Goal: Information Seeking & Learning: Learn about a topic

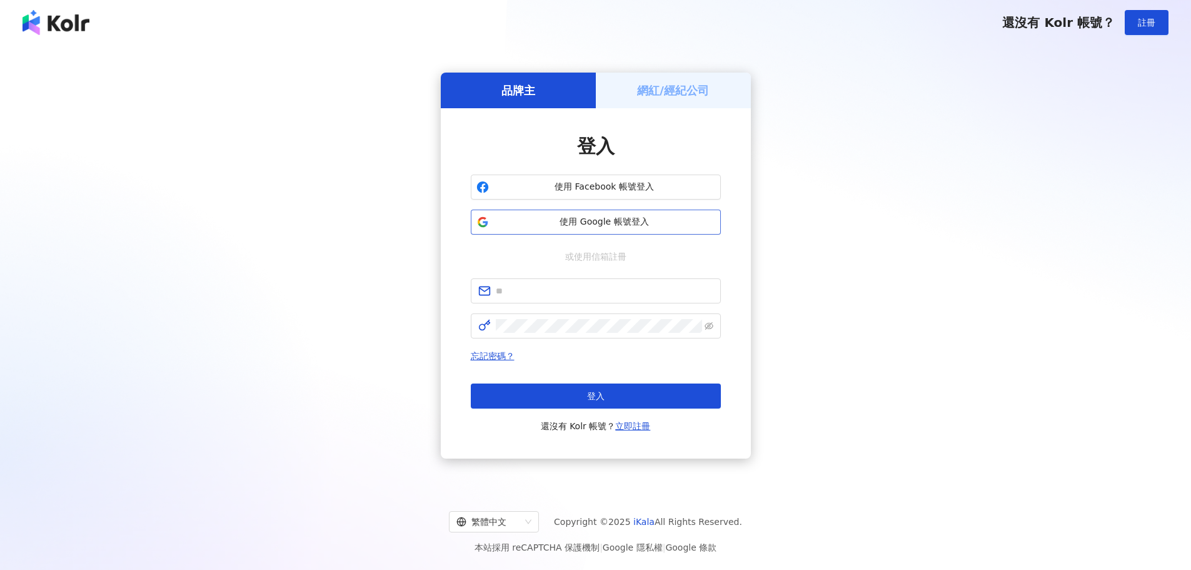
click at [607, 222] on span "使用 Google 帳號登入" at bounding box center [604, 222] width 221 height 13
click at [658, 223] on span "使用 Google 帳號登入" at bounding box center [604, 222] width 221 height 13
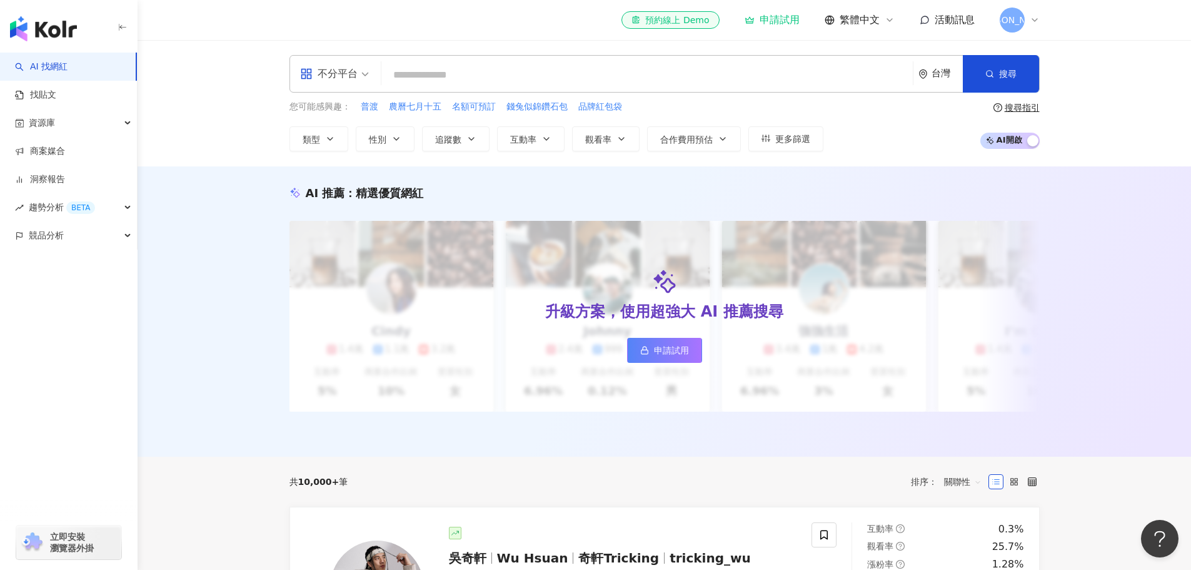
click at [1037, 16] on icon at bounding box center [1035, 20] width 10 height 10
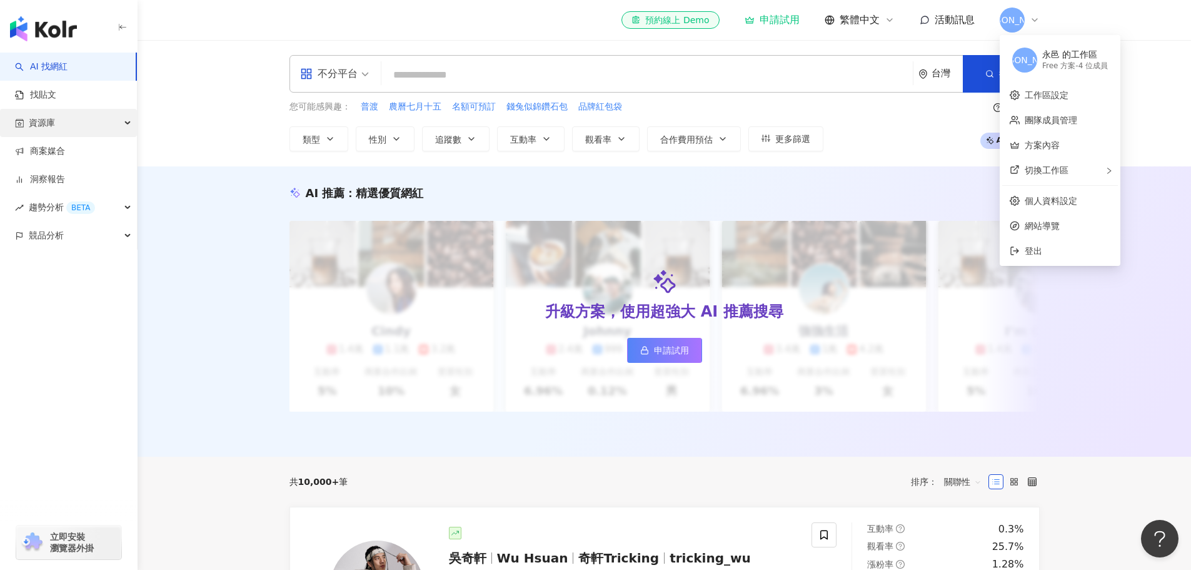
click at [69, 132] on div "資源庫" at bounding box center [68, 123] width 137 height 28
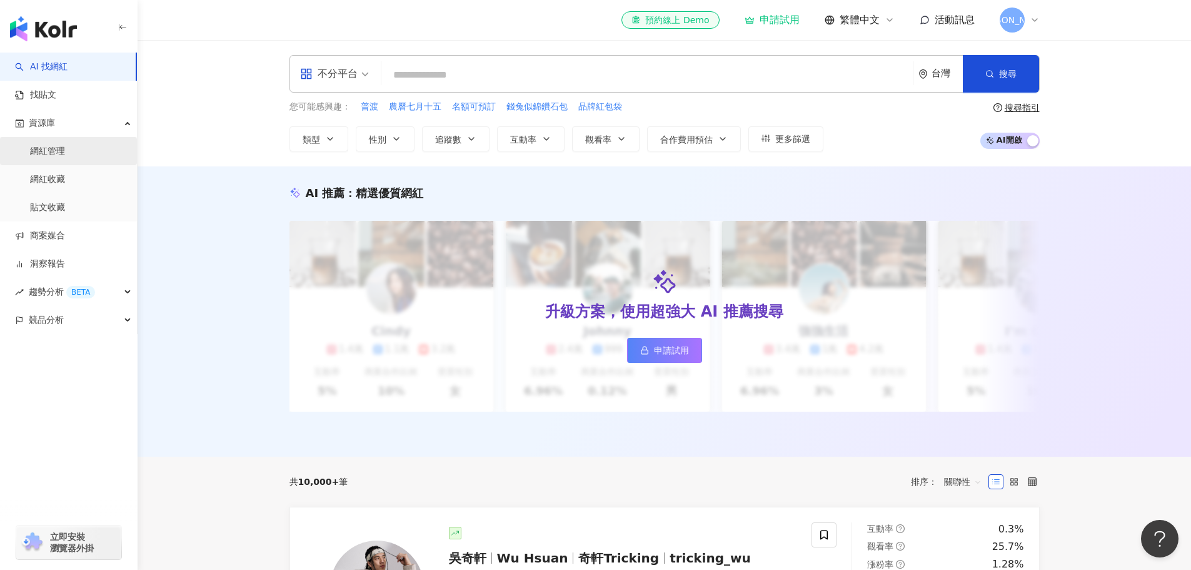
click at [65, 156] on link "網紅管理" at bounding box center [47, 151] width 35 height 13
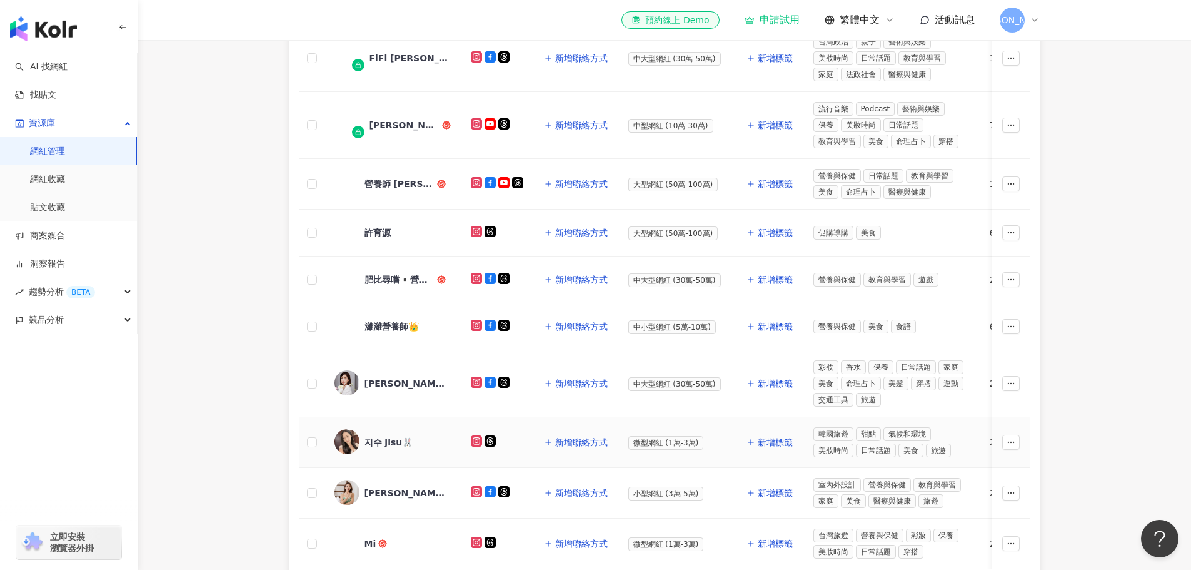
scroll to position [125, 0]
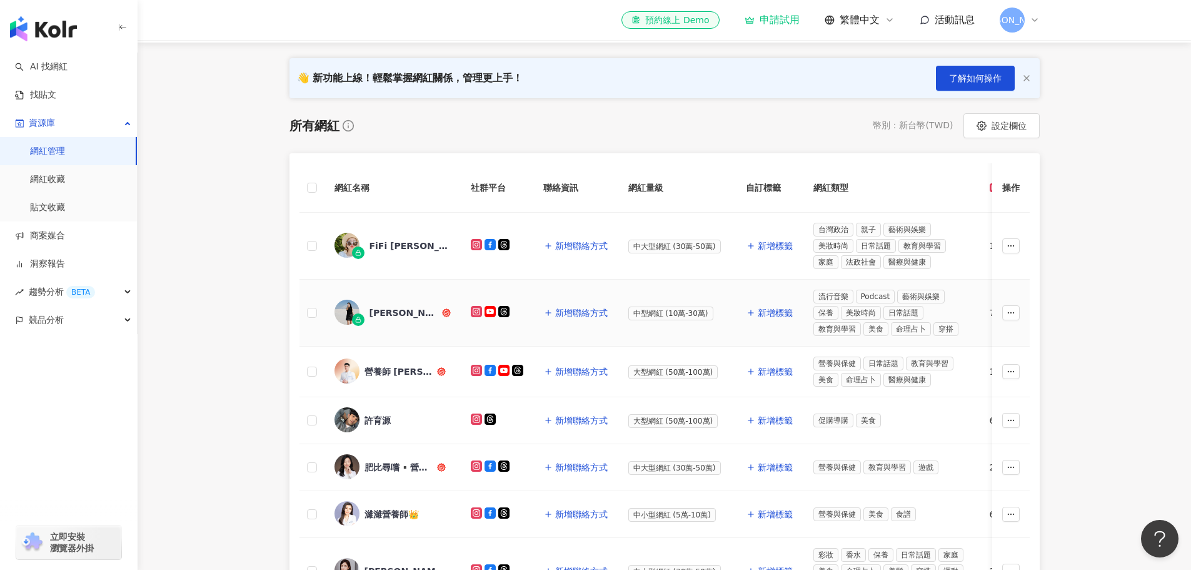
click at [400, 314] on div "[PERSON_NAME]" at bounding box center [405, 312] width 70 height 13
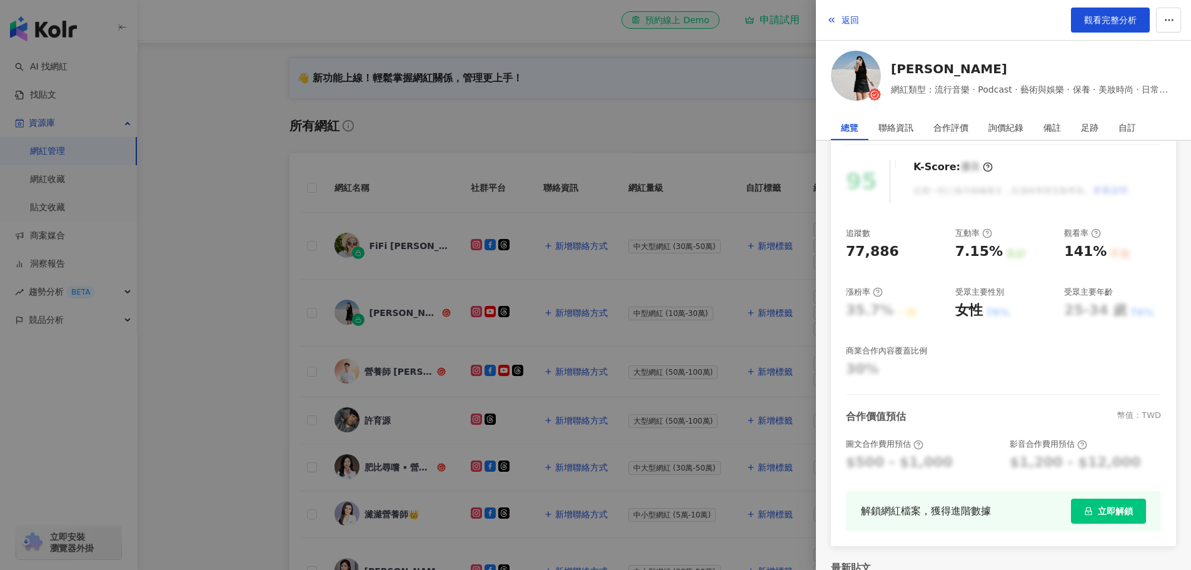
scroll to position [0, 0]
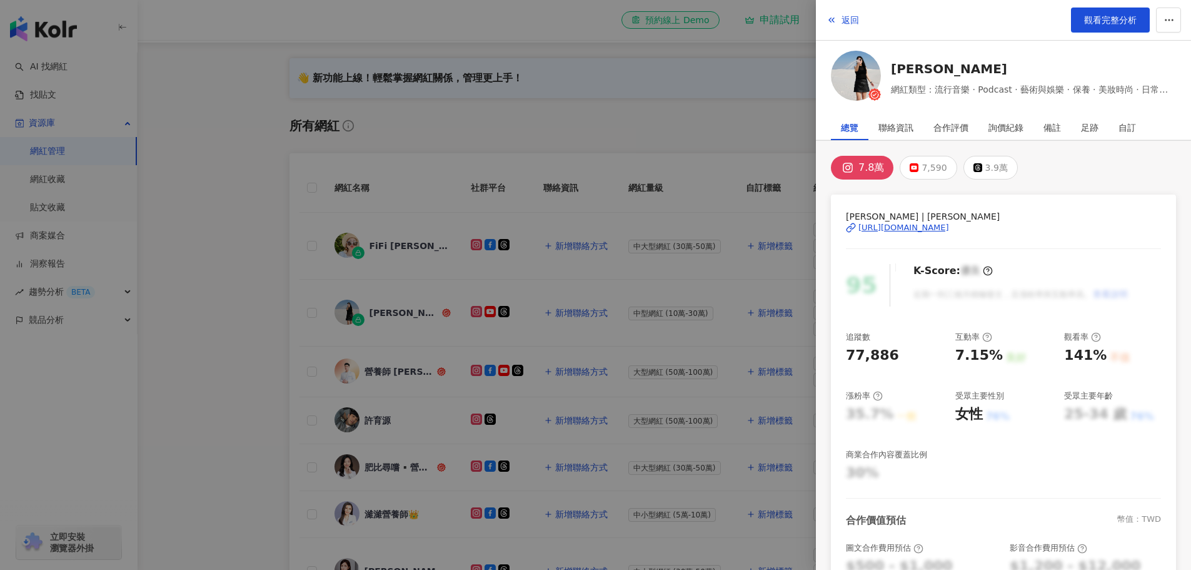
click at [730, 226] on div at bounding box center [595, 285] width 1191 height 570
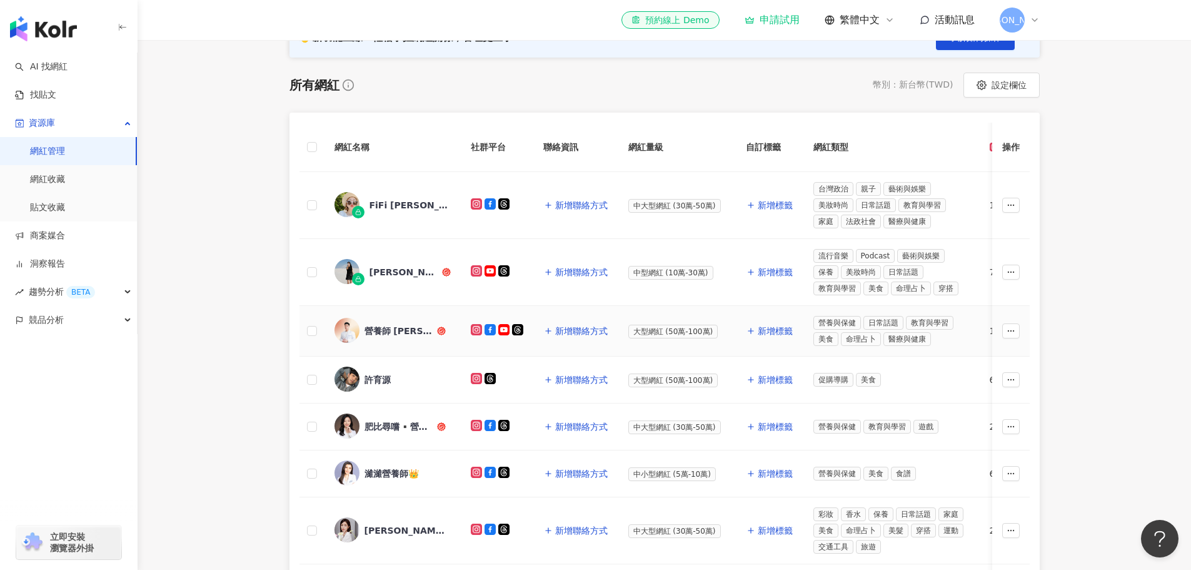
scroll to position [188, 0]
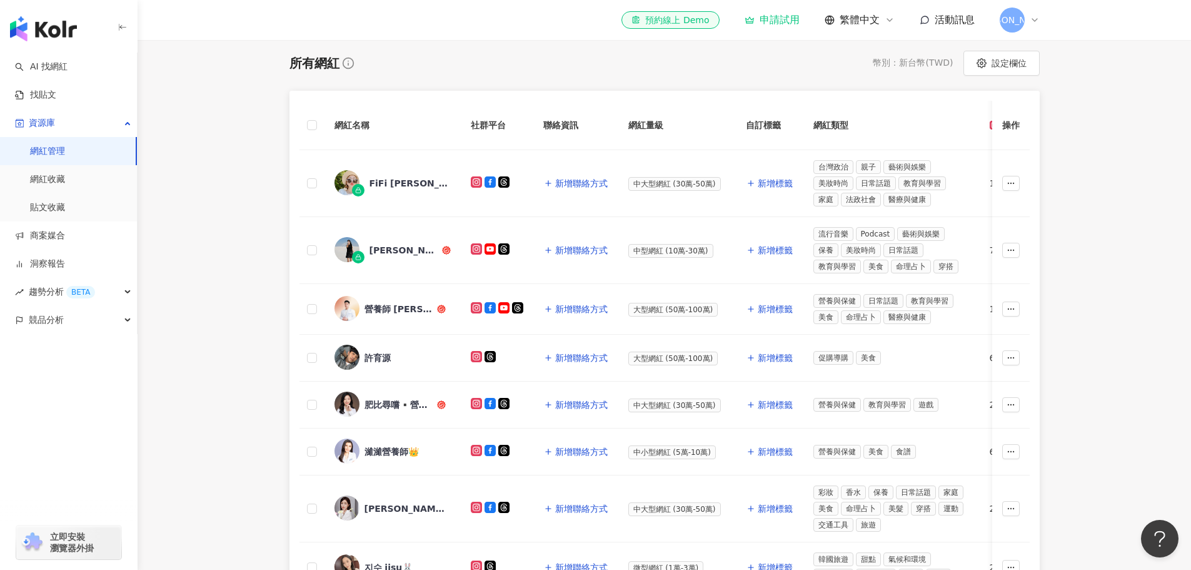
click at [643, 130] on th "網紅量級" at bounding box center [677, 125] width 118 height 49
drag, startPoint x: 643, startPoint y: 127, endPoint x: 663, endPoint y: 127, distance: 20.0
click at [663, 127] on th "網紅量級" at bounding box center [677, 125] width 118 height 49
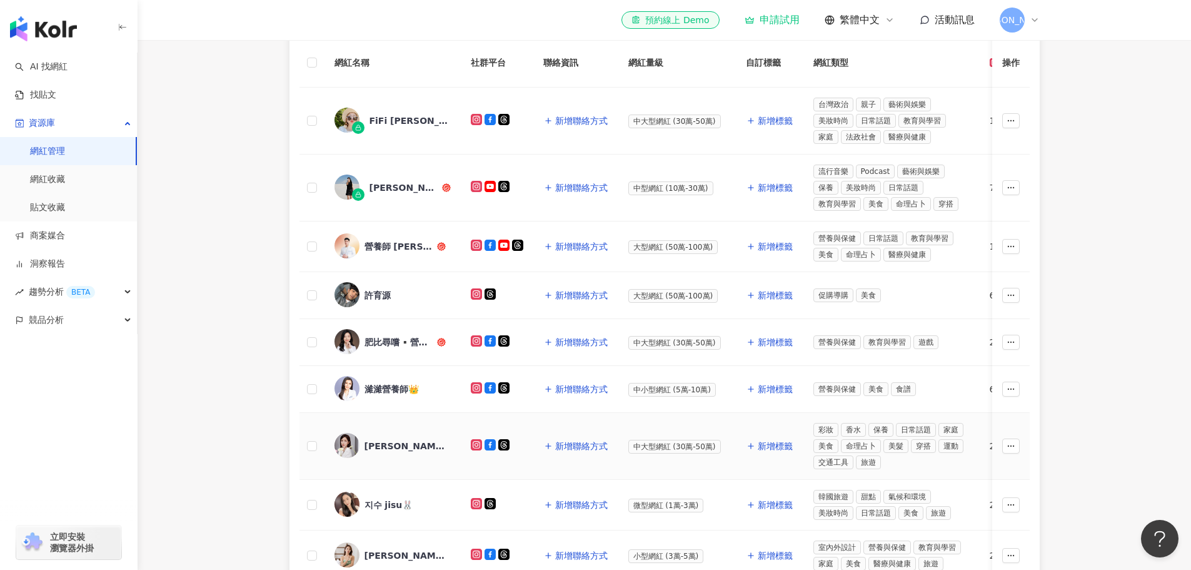
scroll to position [375, 0]
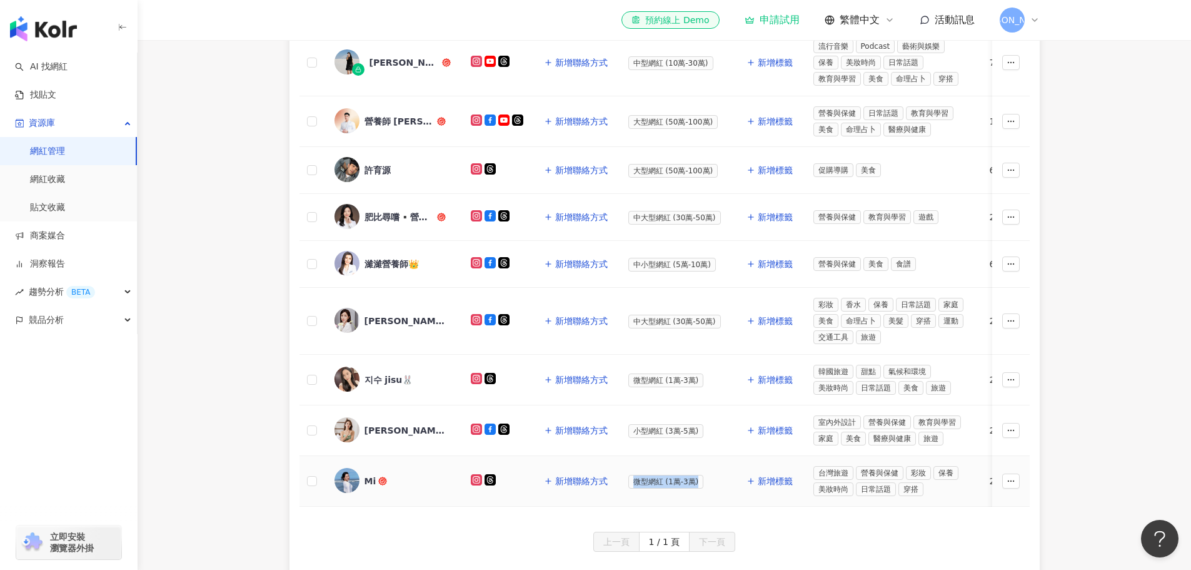
drag, startPoint x: 629, startPoint y: 481, endPoint x: 703, endPoint y: 479, distance: 74.4
click at [703, 479] on div "微型網紅 (1萬-3萬)" at bounding box center [677, 481] width 98 height 14
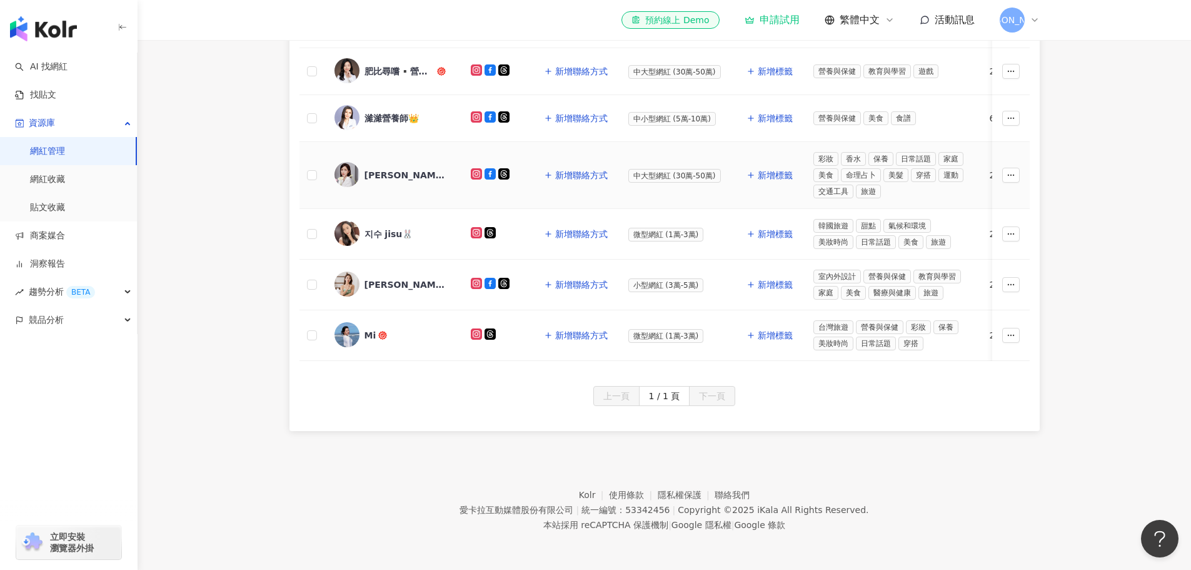
scroll to position [528, 0]
click at [369, 329] on div "Mi" at bounding box center [371, 335] width 12 height 13
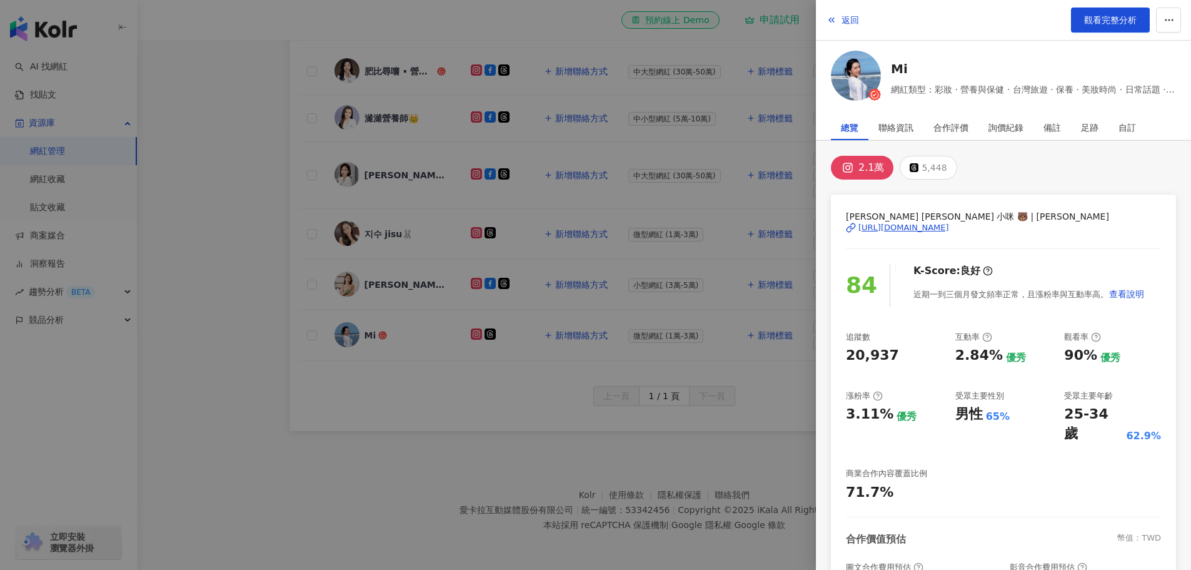
scroll to position [148, 0]
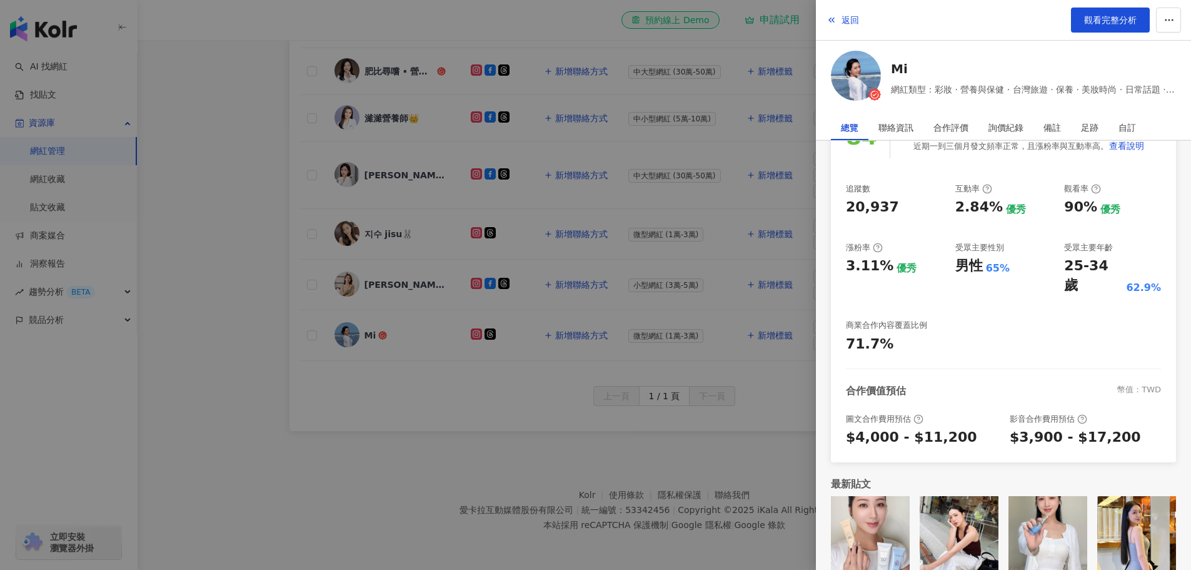
click at [581, 313] on div at bounding box center [595, 285] width 1191 height 570
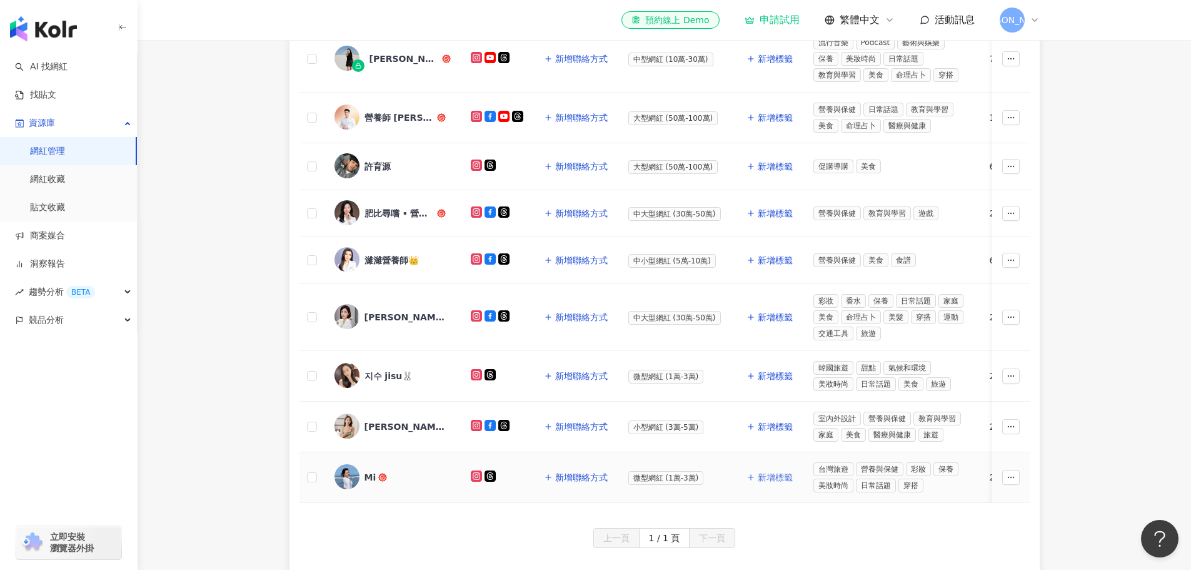
scroll to position [341, 0]
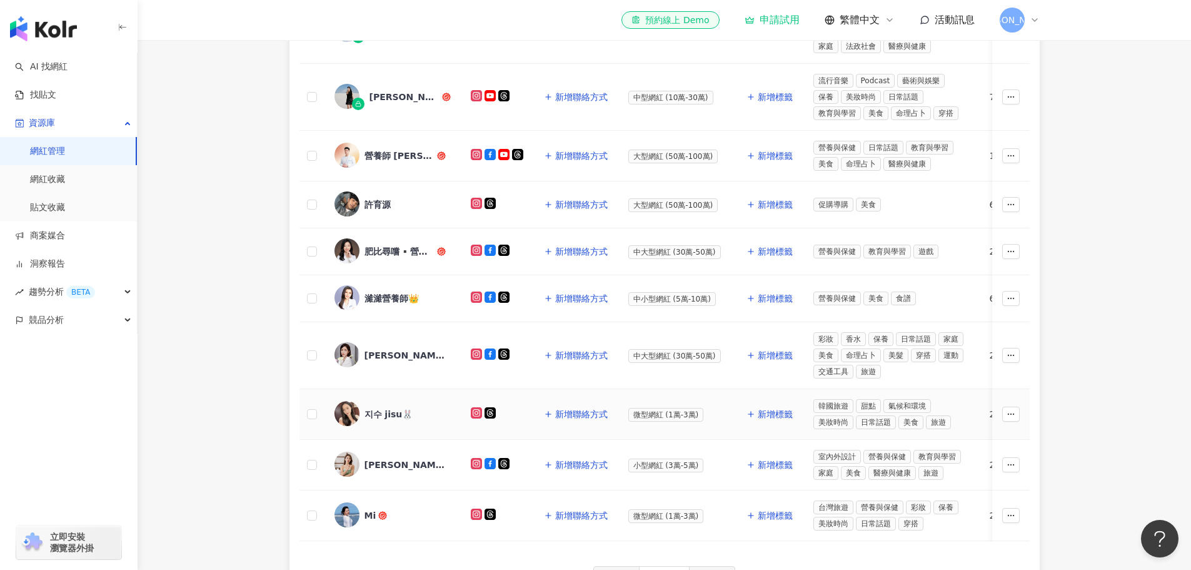
click at [686, 411] on span "微型網紅 (1萬-3萬)" at bounding box center [666, 415] width 76 height 14
click at [391, 408] on div "지수 jisu🐰" at bounding box center [389, 414] width 49 height 13
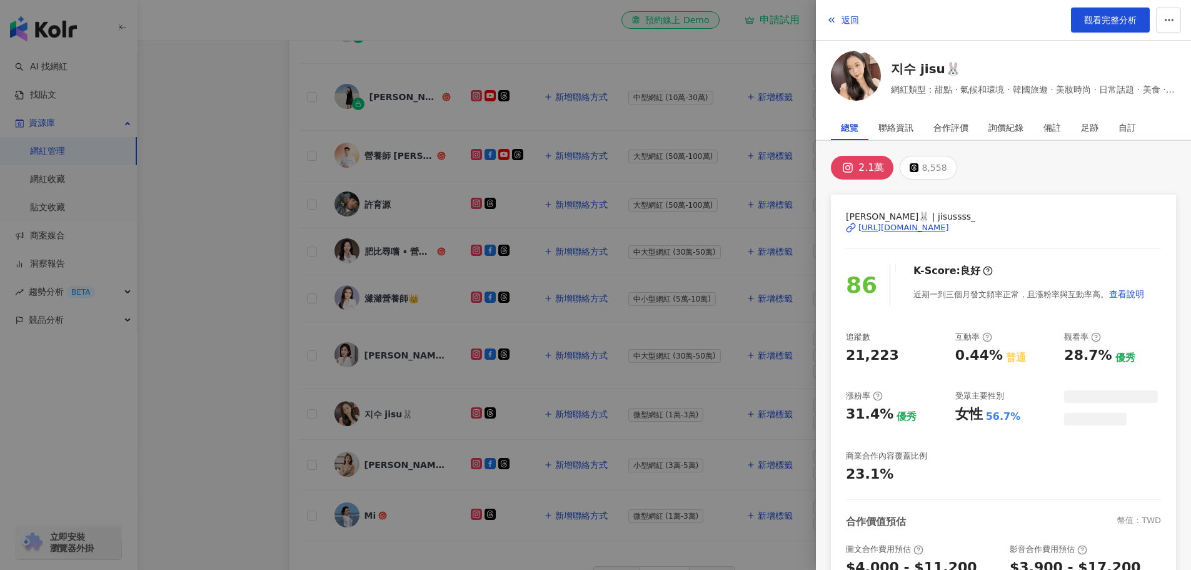
scroll to position [148, 0]
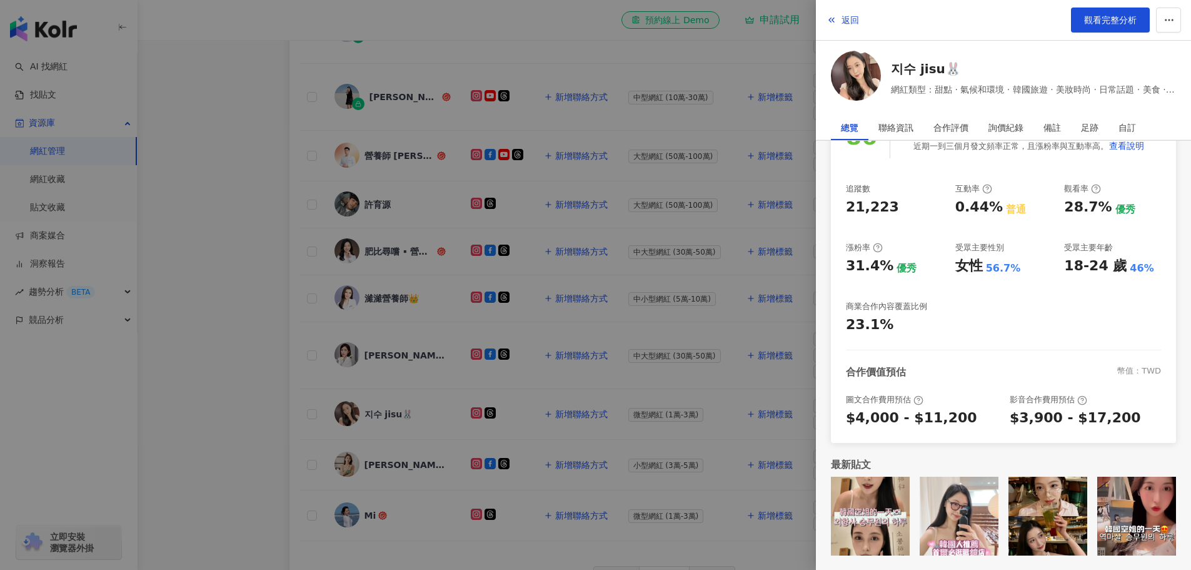
click at [505, 506] on div at bounding box center [595, 285] width 1191 height 570
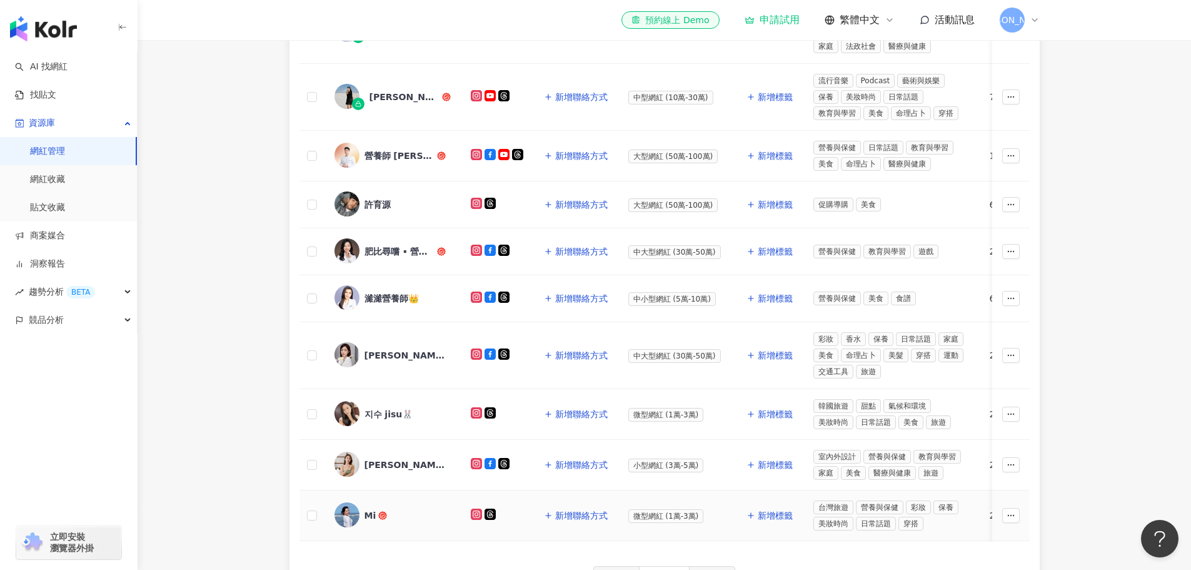
click at [371, 516] on div "Mi" at bounding box center [371, 515] width 12 height 13
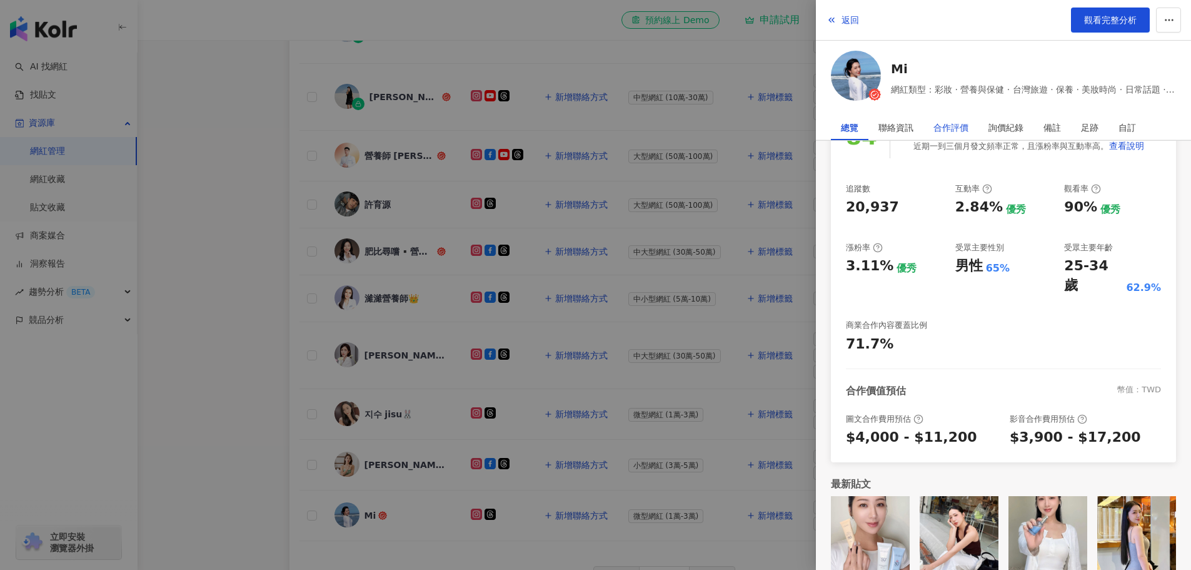
click at [954, 125] on div "合作評價" at bounding box center [950, 127] width 35 height 25
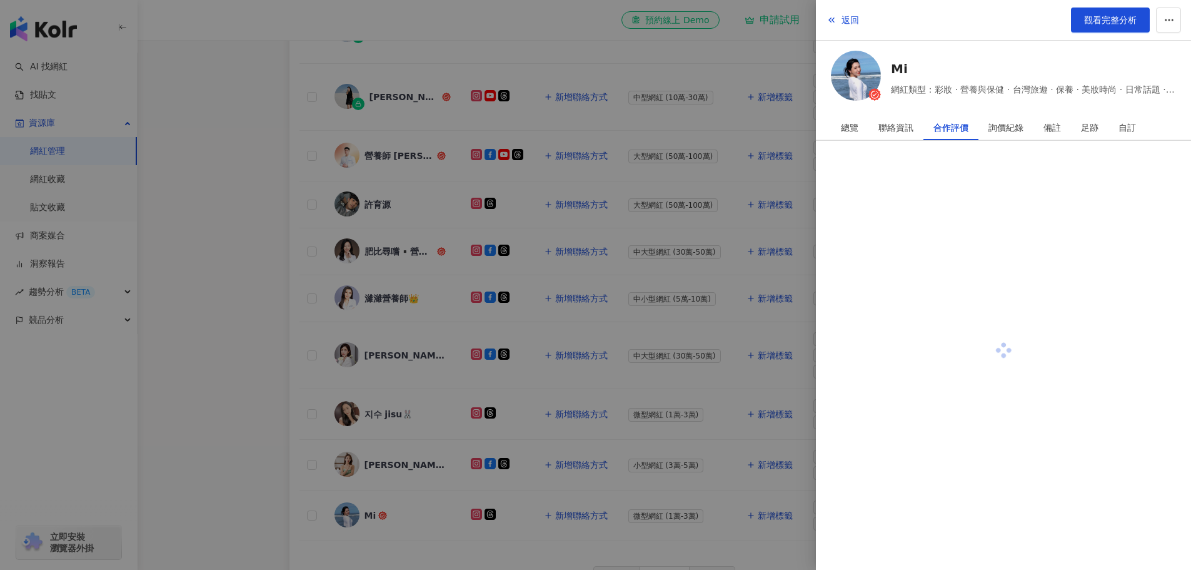
scroll to position [0, 0]
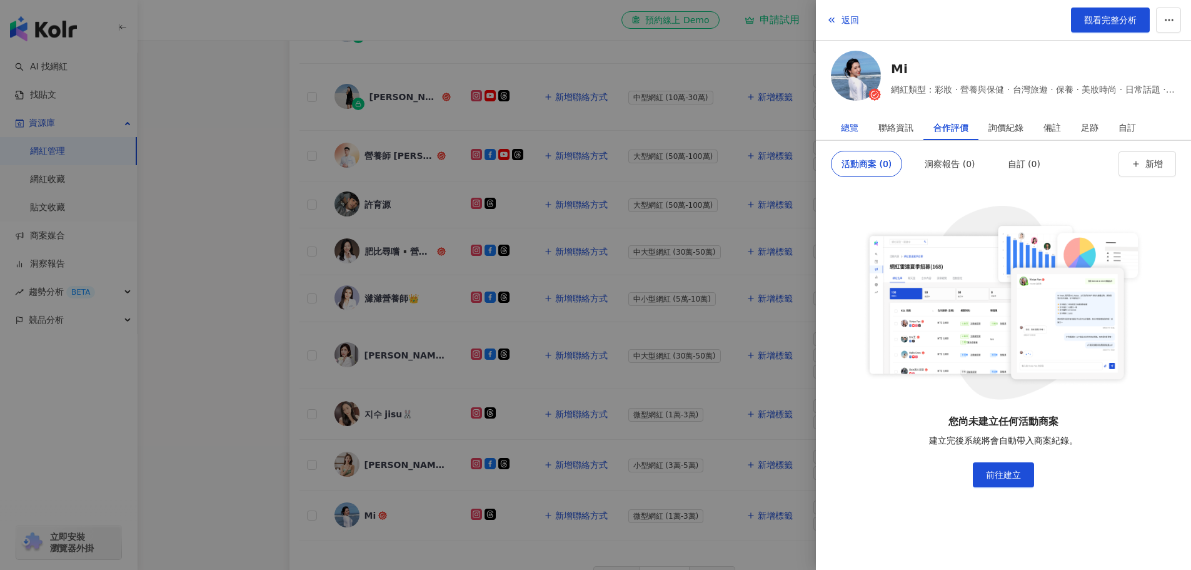
click at [845, 129] on div "總覽" at bounding box center [850, 127] width 18 height 25
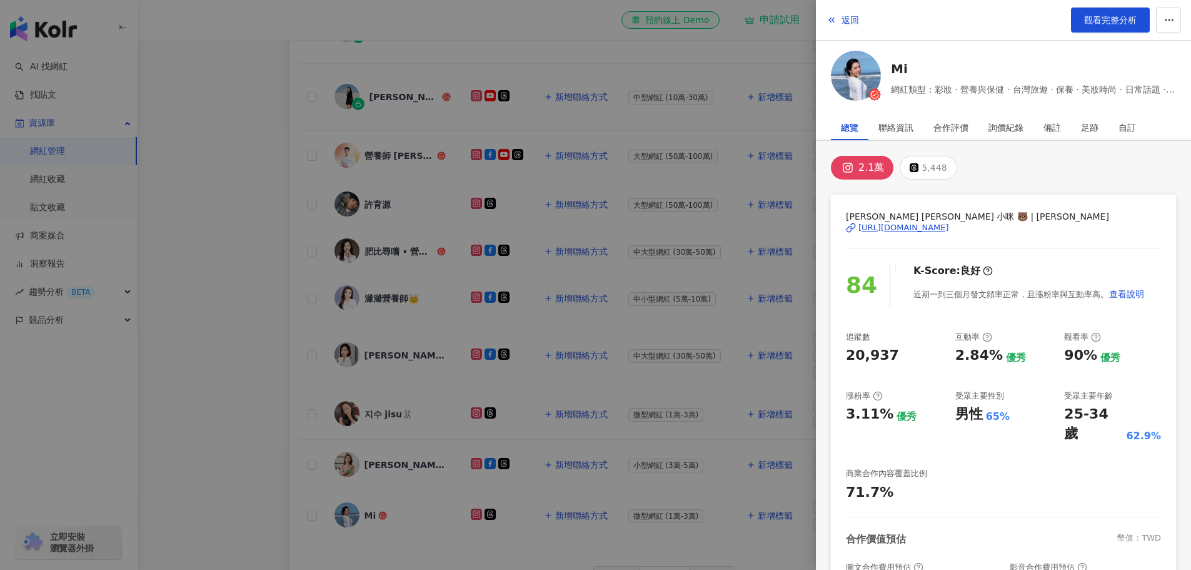
scroll to position [148, 0]
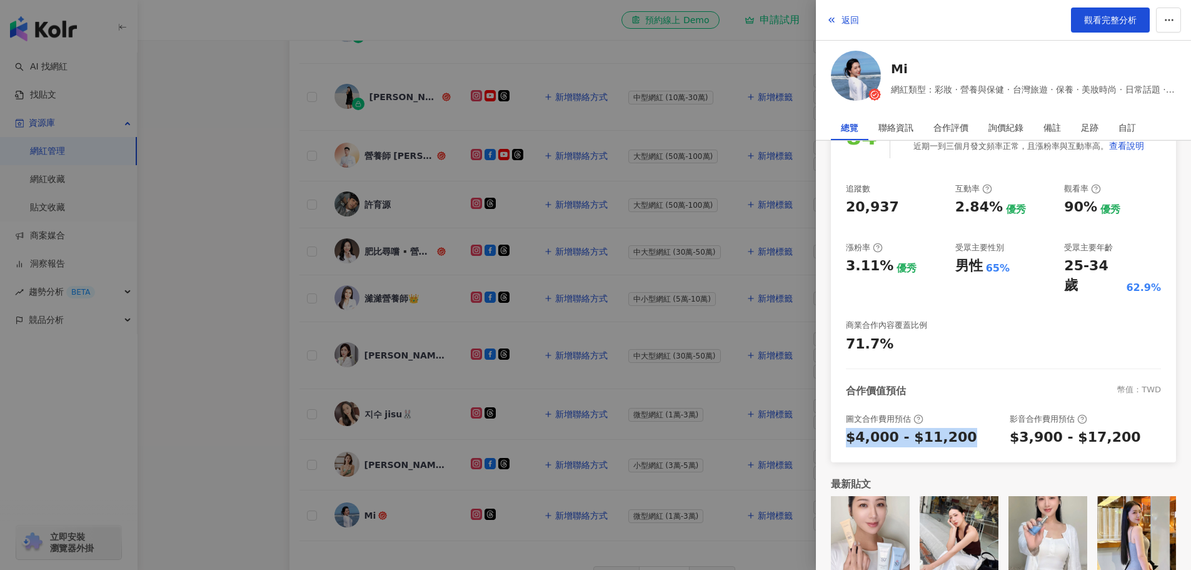
drag, startPoint x: 960, startPoint y: 421, endPoint x: 846, endPoint y: 415, distance: 113.9
click at [846, 428] on div "$4,000 - $11,200" at bounding box center [921, 437] width 151 height 19
copy div "$4,000 - $11,200"
drag, startPoint x: 1005, startPoint y: 416, endPoint x: 1115, endPoint y: 421, distance: 110.1
click at [1115, 428] on div "$3,900 - $17,200" at bounding box center [1085, 437] width 151 height 19
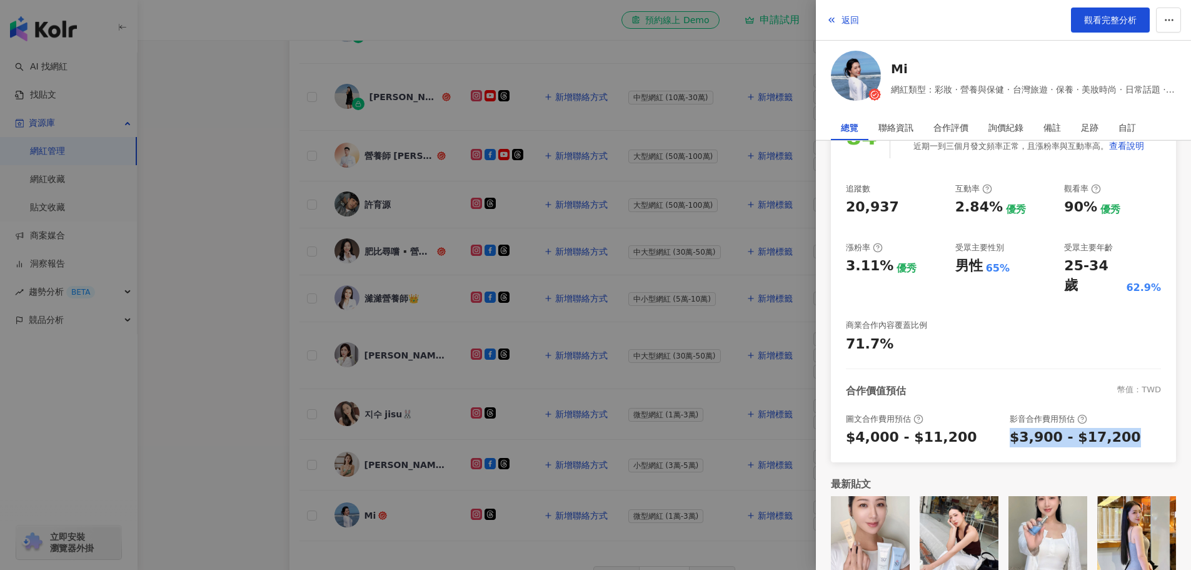
copy div "$3,900 - $17,200"
click at [845, 19] on span "返回" at bounding box center [851, 20] width 18 height 10
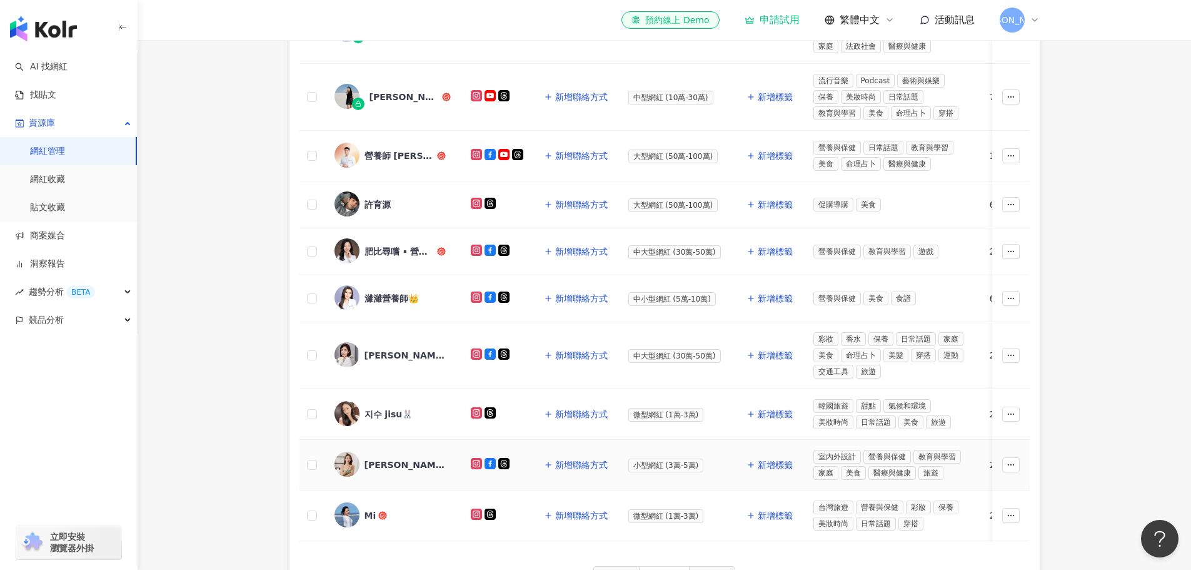
click at [398, 465] on div "[PERSON_NAME]" at bounding box center [405, 464] width 81 height 13
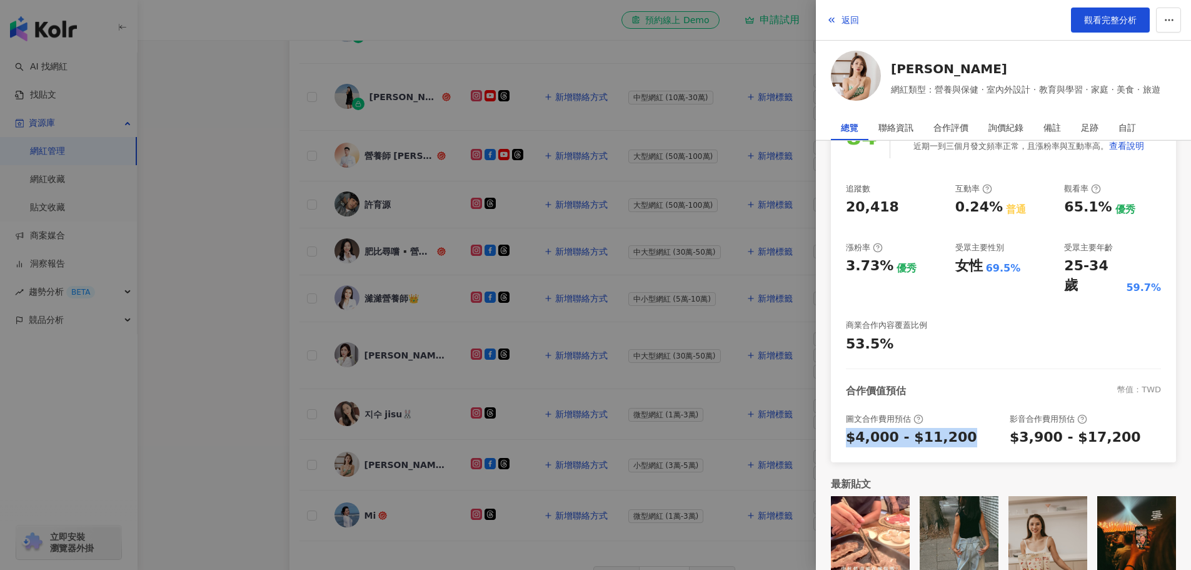
drag, startPoint x: 843, startPoint y: 416, endPoint x: 957, endPoint y: 416, distance: 114.4
click at [957, 416] on div "[PERSON_NAME] | misssummerchang [URL][DOMAIN_NAME] 84 K-Score : 良好 近期一到三個月發文頻率正…" at bounding box center [1003, 254] width 345 height 416
copy div "$4,000 - $11,200"
drag, startPoint x: 1006, startPoint y: 421, endPoint x: 1140, endPoint y: 418, distance: 134.4
click at [1140, 428] on div "$3,900 - $17,200" at bounding box center [1085, 437] width 151 height 19
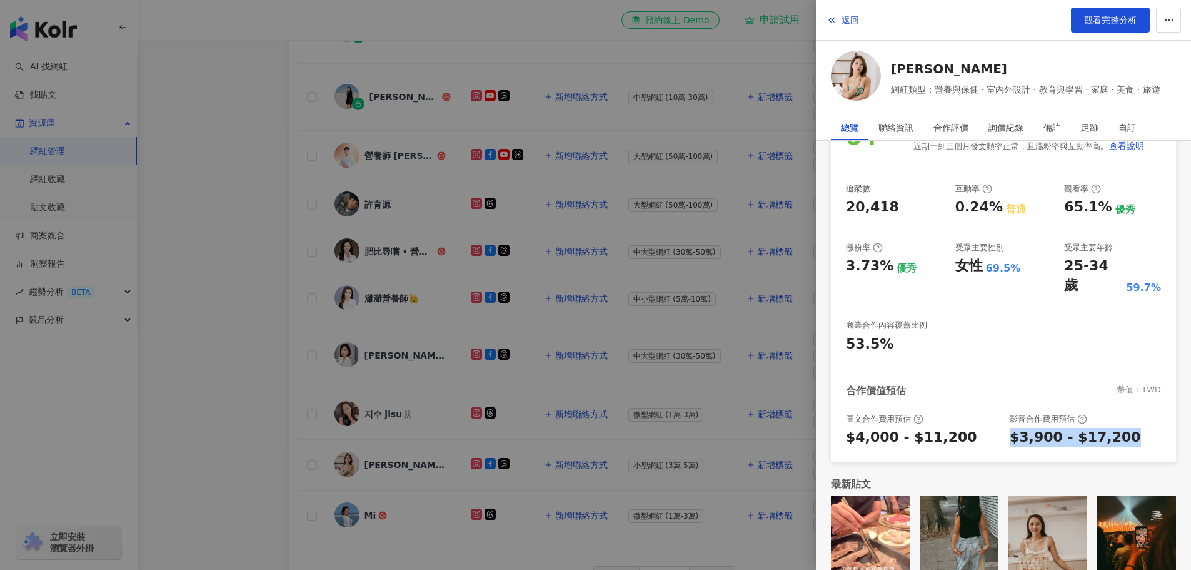
copy div "$3,900 - $17,200"
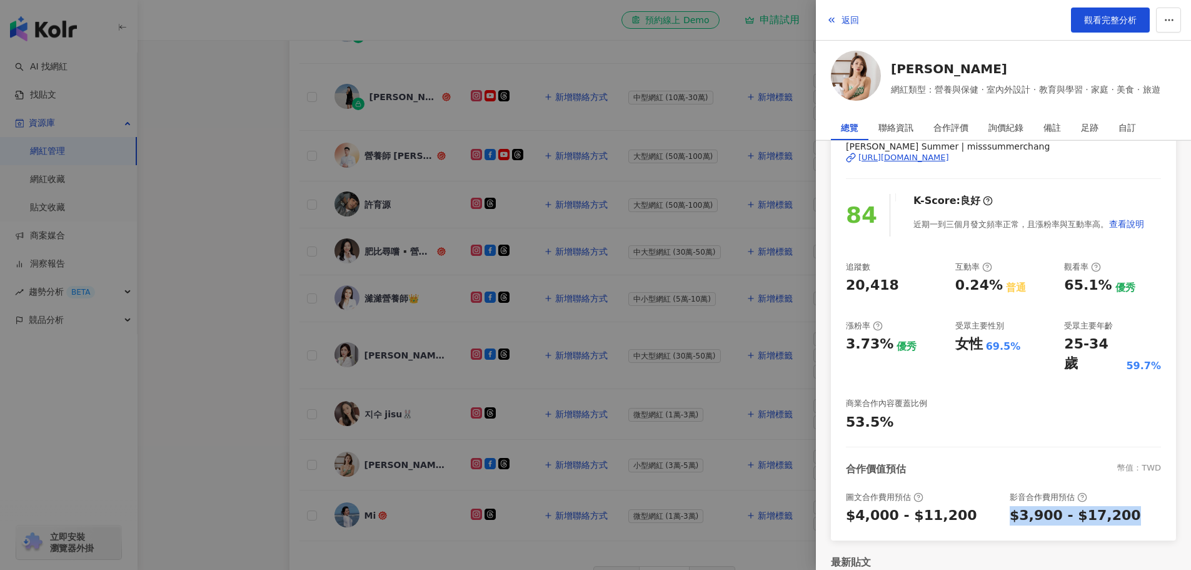
scroll to position [0, 0]
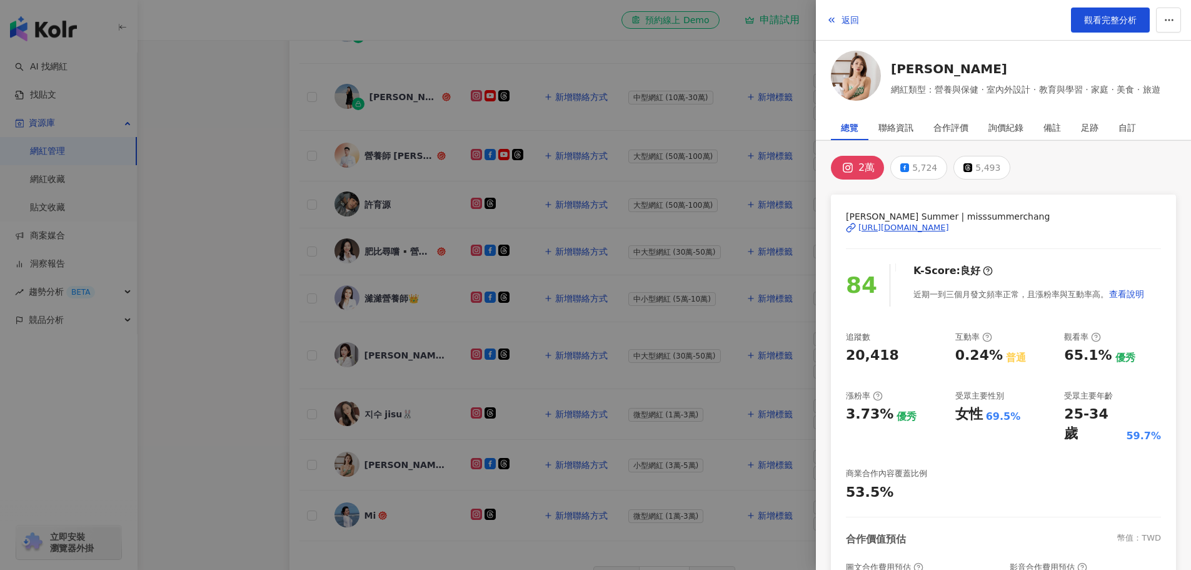
click at [692, 323] on div at bounding box center [595, 285] width 1191 height 570
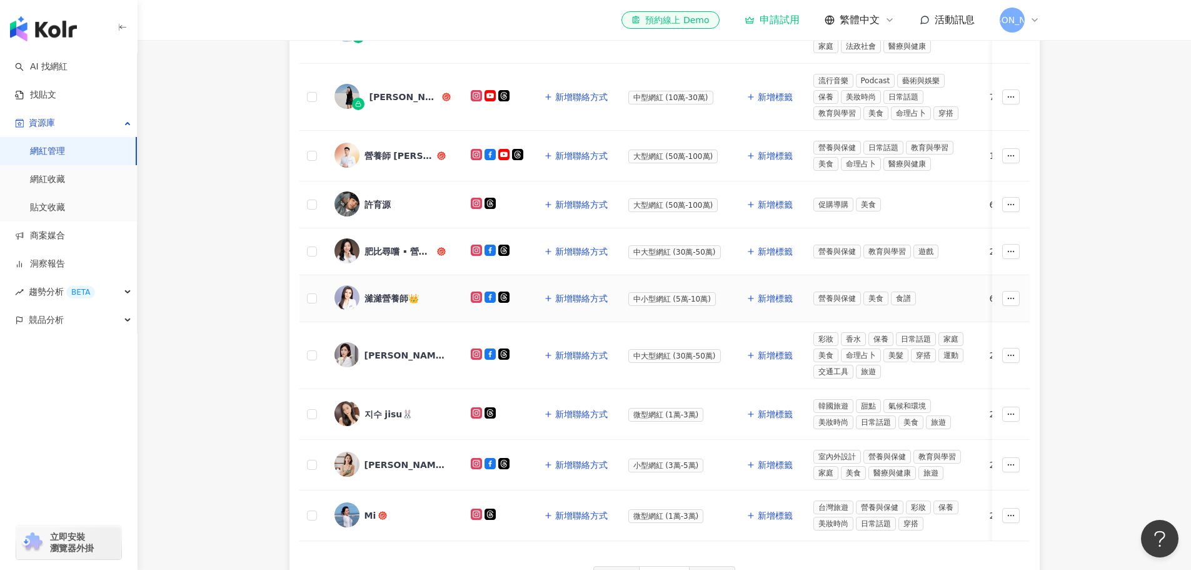
click at [396, 292] on div "濰濰營養師👑" at bounding box center [392, 298] width 54 height 13
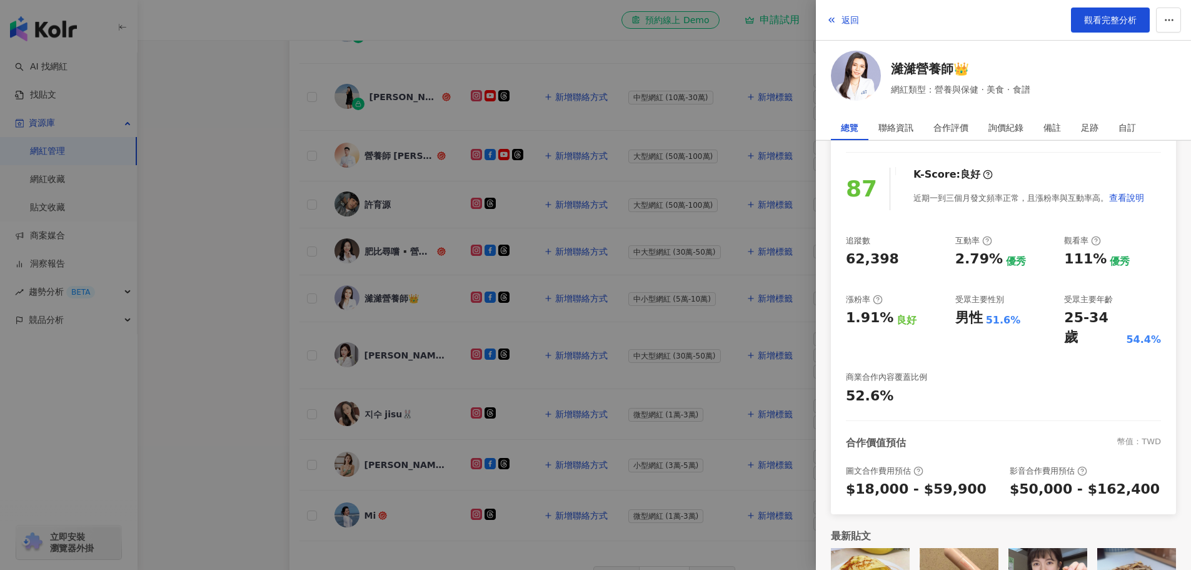
scroll to position [148, 0]
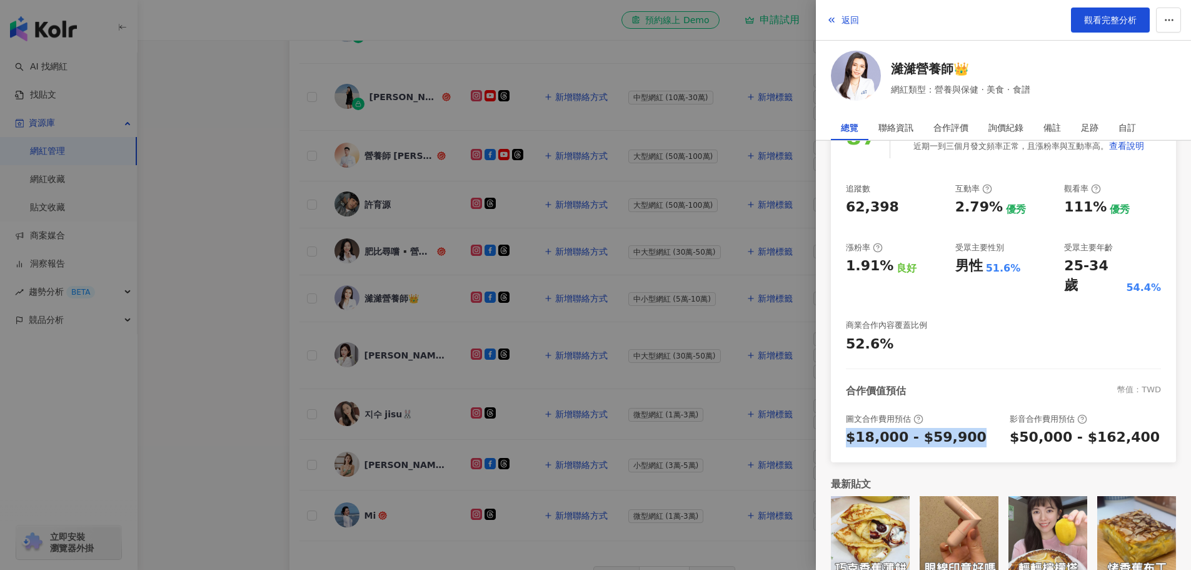
drag, startPoint x: 845, startPoint y: 418, endPoint x: 960, endPoint y: 421, distance: 115.1
click at [960, 421] on div "濰濰營養師👑 | dietitian.[PERSON_NAME] [URL][DOMAIN_NAME][DOMAIN_NAME] 87 K-Score : 良…" at bounding box center [1003, 254] width 345 height 416
copy div "$18,000 - $59,900"
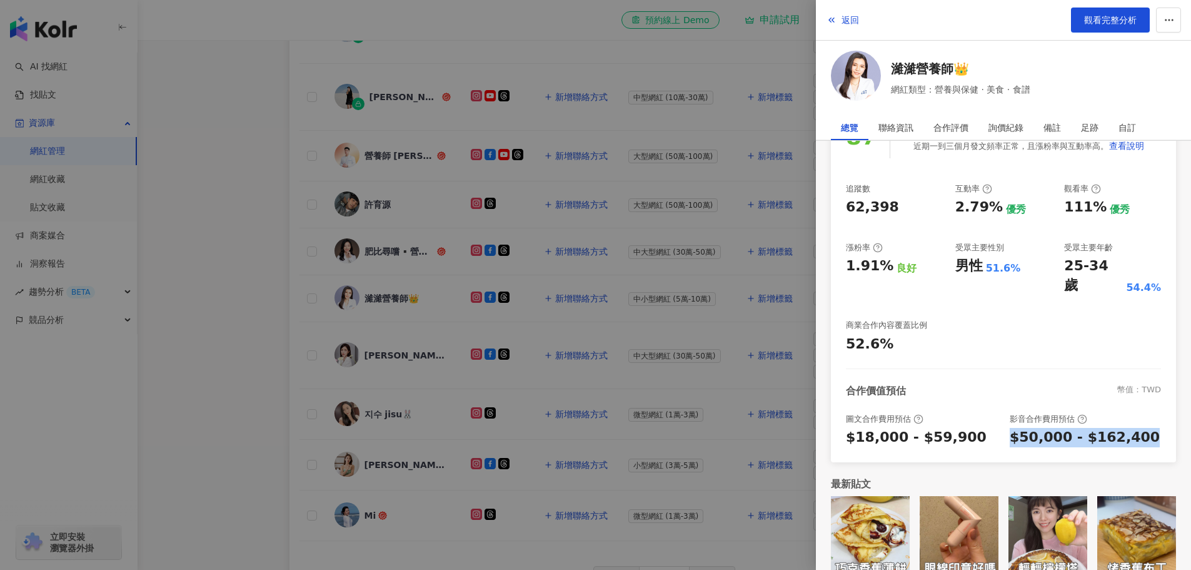
drag, startPoint x: 1001, startPoint y: 420, endPoint x: 1132, endPoint y: 421, distance: 131.3
click at [1132, 421] on div "圖文合作費用預估 $18,000 - $59,900 影音合作費用預估 $50,000 - $162,400" at bounding box center [1003, 430] width 315 height 34
copy div "$50,000 - $162,400"
click at [625, 339] on div at bounding box center [595, 285] width 1191 height 570
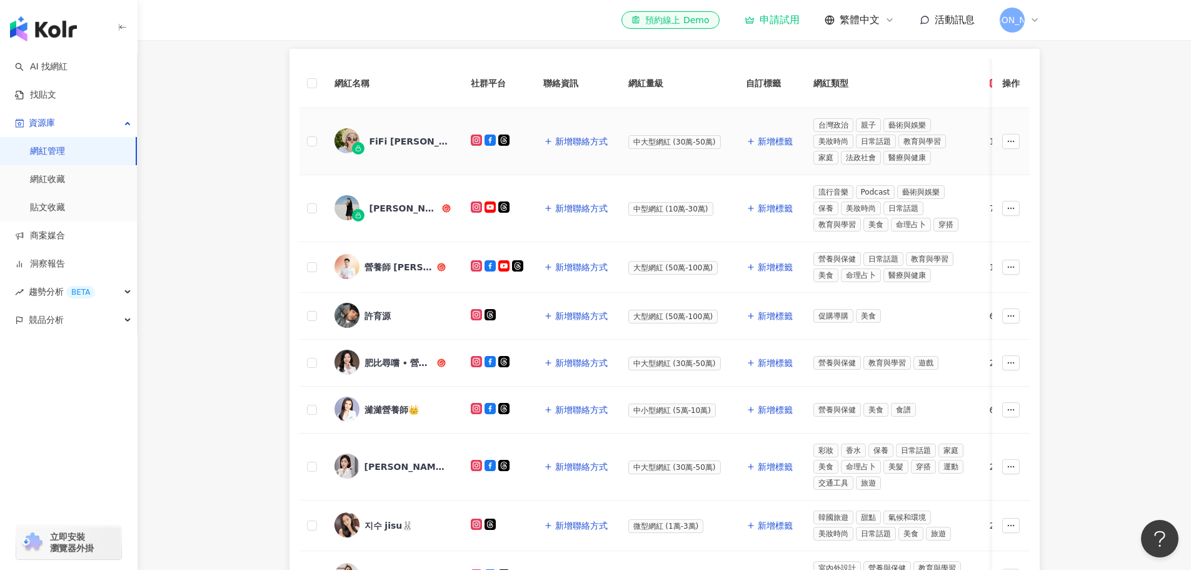
scroll to position [341, 0]
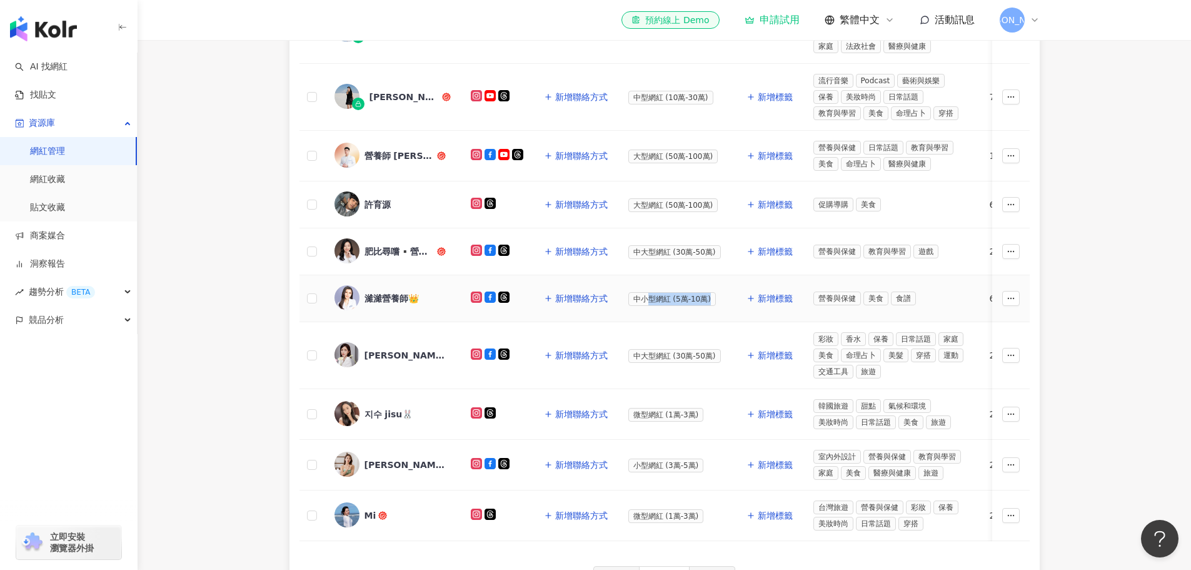
drag, startPoint x: 722, startPoint y: 296, endPoint x: 645, endPoint y: 294, distance: 76.3
click at [645, 294] on div "中小型網紅 (5萬-10萬)" at bounding box center [677, 298] width 98 height 14
click at [645, 294] on span "中小型網紅 (5萬-10萬)" at bounding box center [672, 299] width 88 height 14
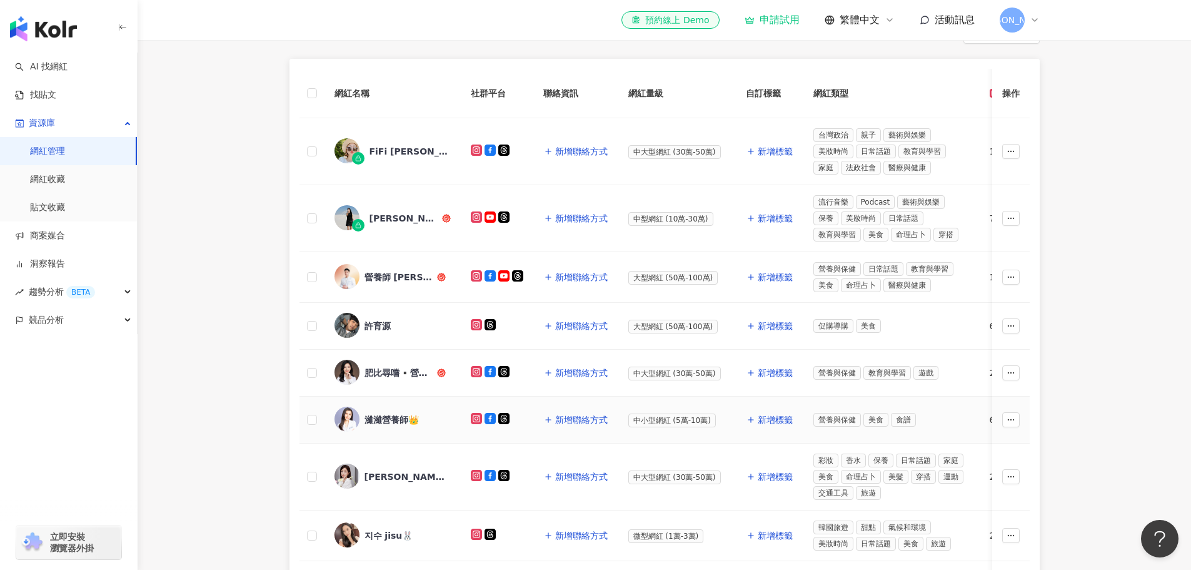
scroll to position [216, 0]
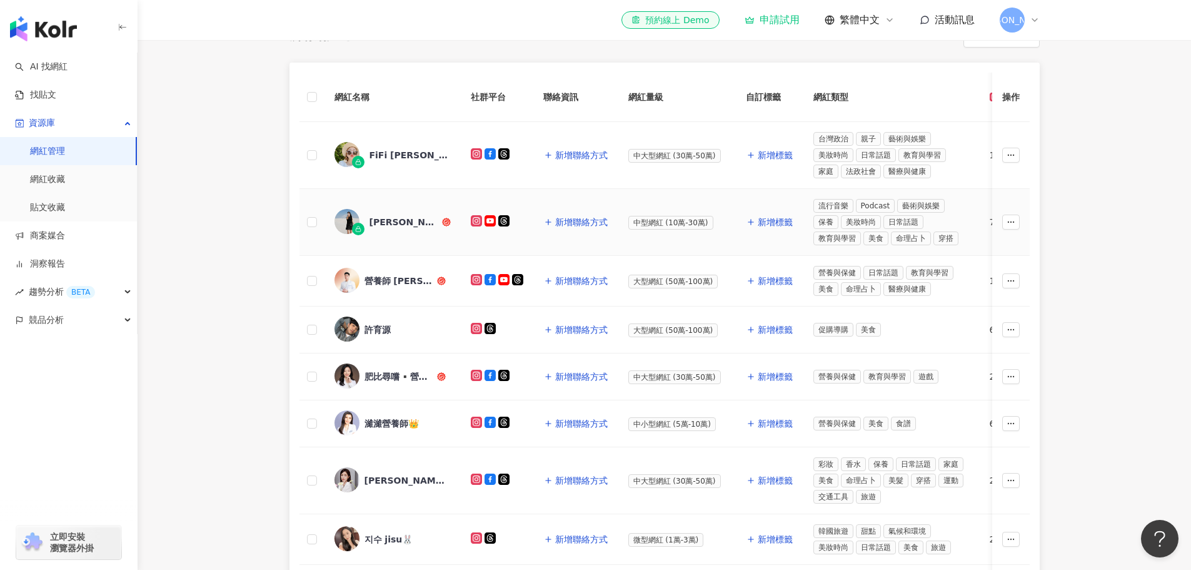
click at [384, 218] on div "[PERSON_NAME]" at bounding box center [405, 222] width 70 height 13
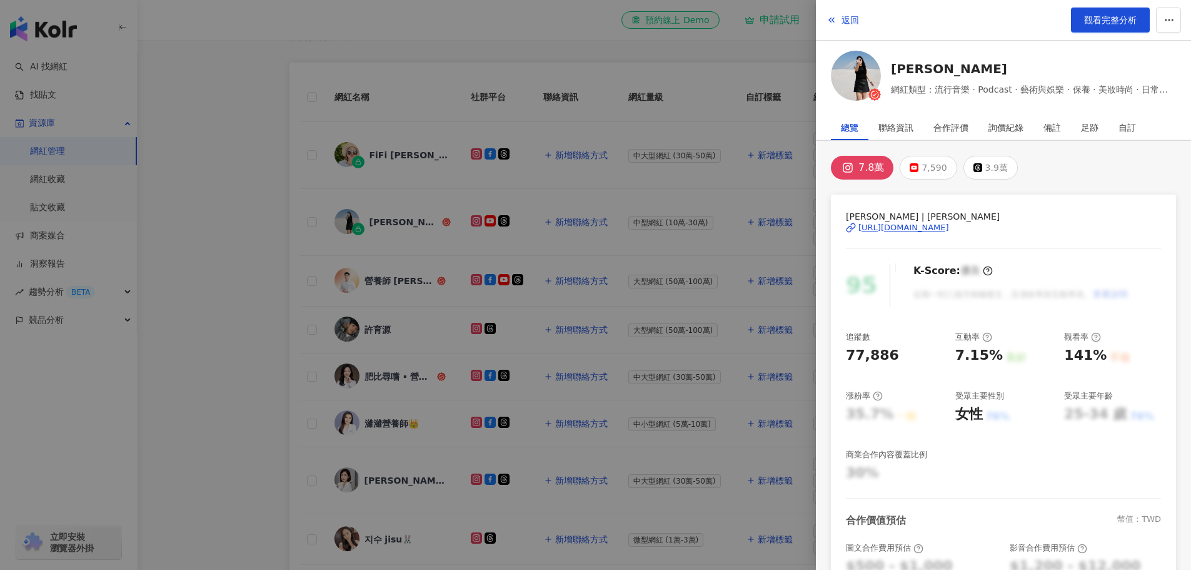
scroll to position [207, 0]
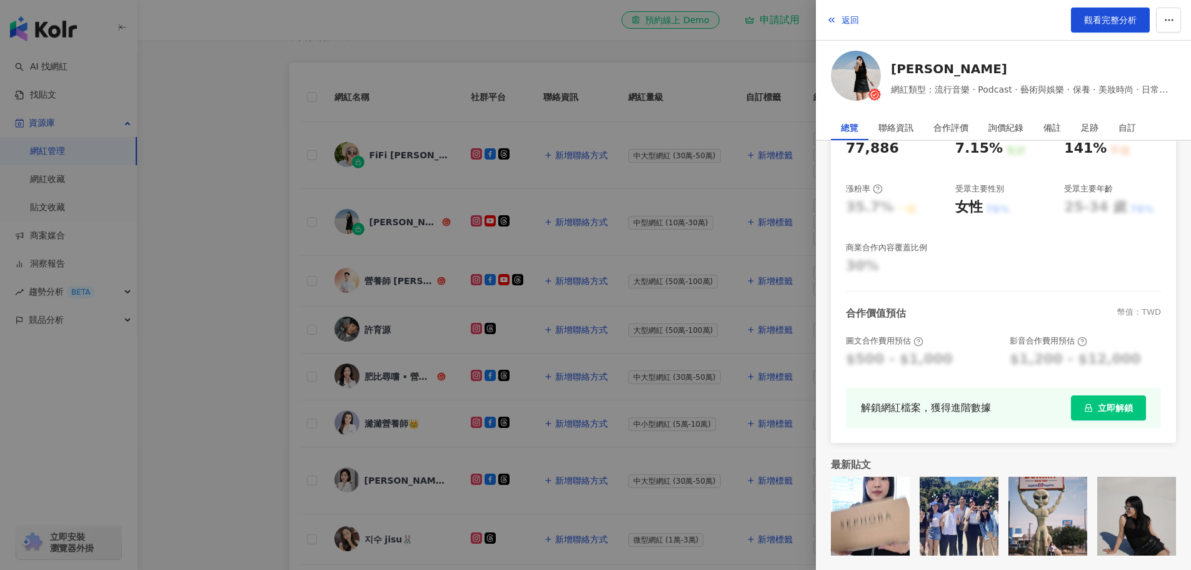
drag, startPoint x: 844, startPoint y: 359, endPoint x: 956, endPoint y: 363, distance: 112.0
click at [956, 363] on div "[PERSON_NAME] | [PERSON_NAME] [URL][DOMAIN_NAME] 95 K-Score : 優良 近期一到三個月積極發文，且漲…" at bounding box center [1003, 214] width 345 height 455
click at [590, 339] on div at bounding box center [595, 285] width 1191 height 570
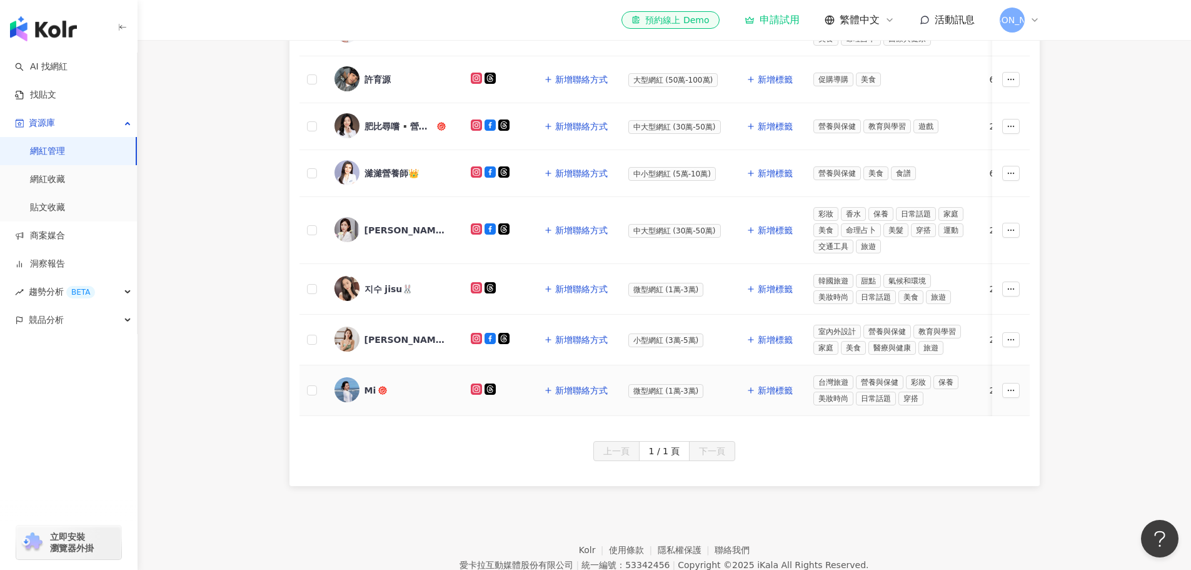
scroll to position [403, 0]
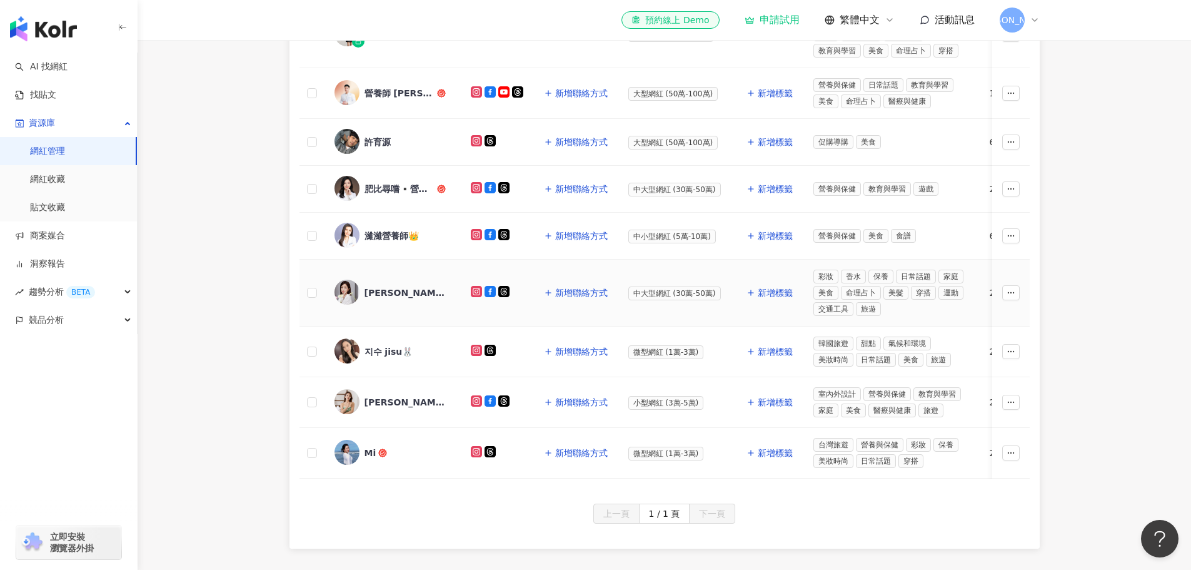
click at [380, 289] on div "[PERSON_NAME] [PERSON_NAME]" at bounding box center [405, 292] width 81 height 13
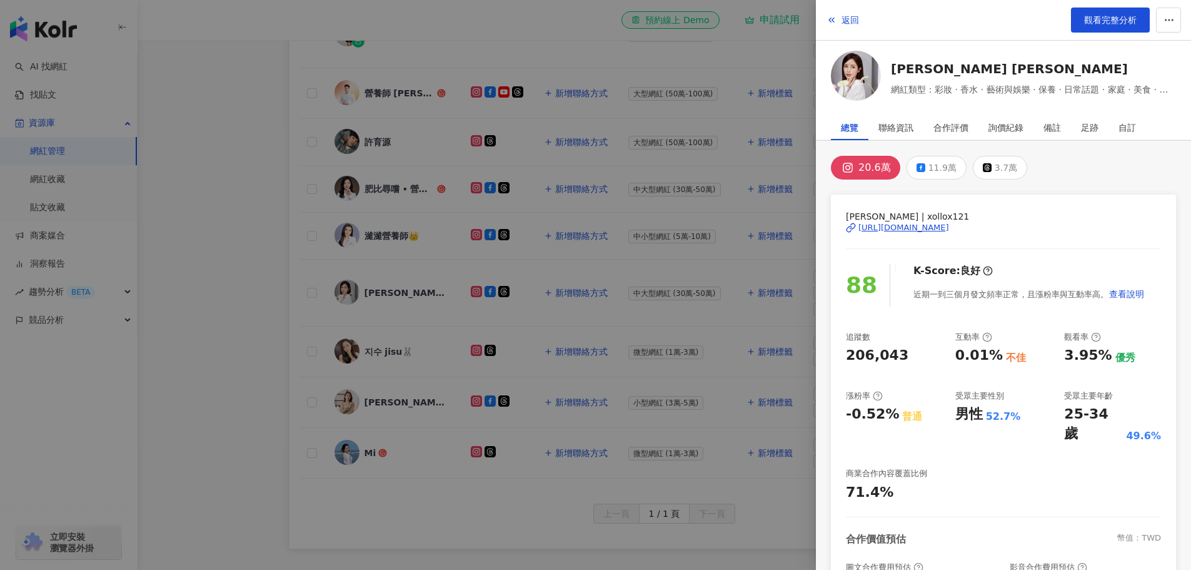
scroll to position [148, 0]
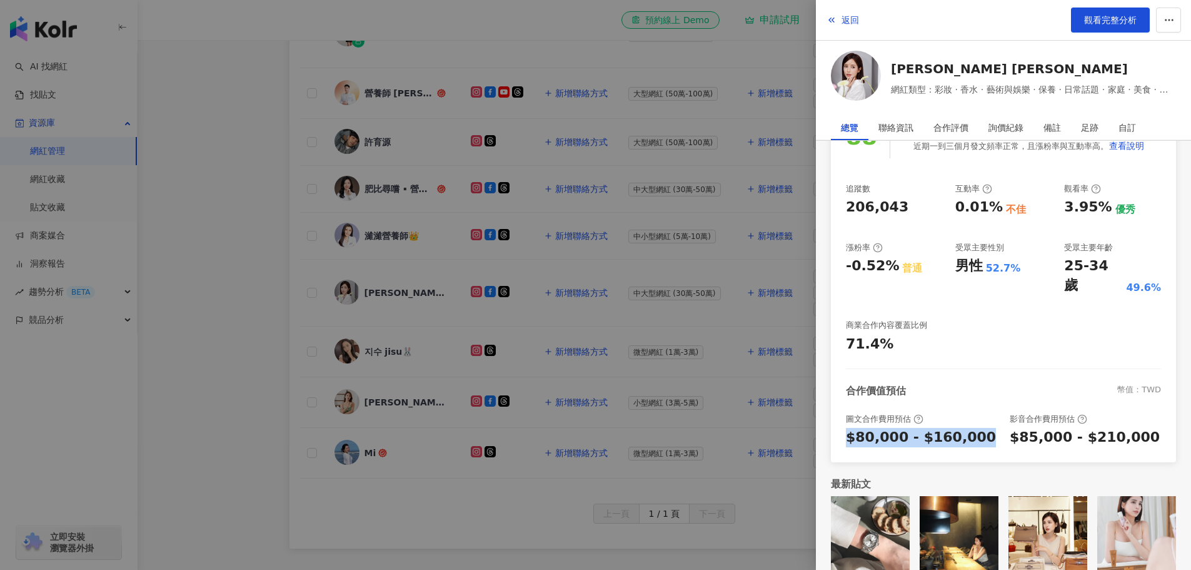
drag, startPoint x: 845, startPoint y: 416, endPoint x: 975, endPoint y: 418, distance: 129.4
click at [975, 418] on div "[PERSON_NAME] | xollox121 [URL][DOMAIN_NAME] 88 K-Score : 良好 近期一到三個月發文頻率正常，且漲粉率…" at bounding box center [1003, 254] width 345 height 416
copy div "$80,000 - $160,000"
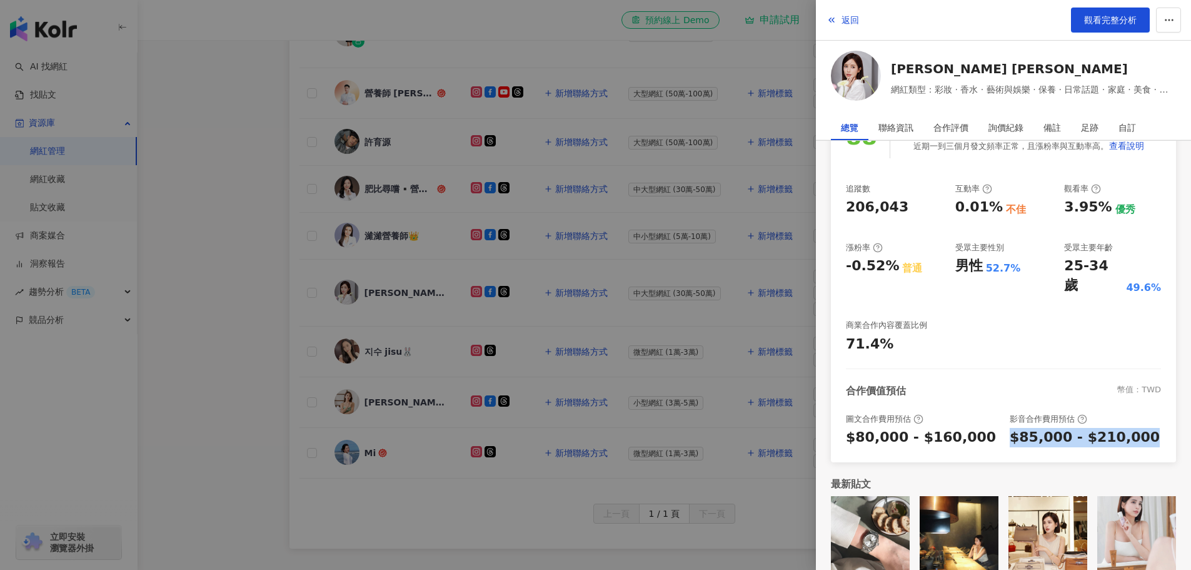
drag, startPoint x: 999, startPoint y: 418, endPoint x: 1147, endPoint y: 416, distance: 148.2
click at [1147, 416] on div "圖文合作費用預估 $80,000 - $160,000 影音合作費用預估 $85,000 - $210,000" at bounding box center [1003, 430] width 315 height 34
copy div "$85,000 - $210,000"
click at [663, 266] on div at bounding box center [595, 285] width 1191 height 570
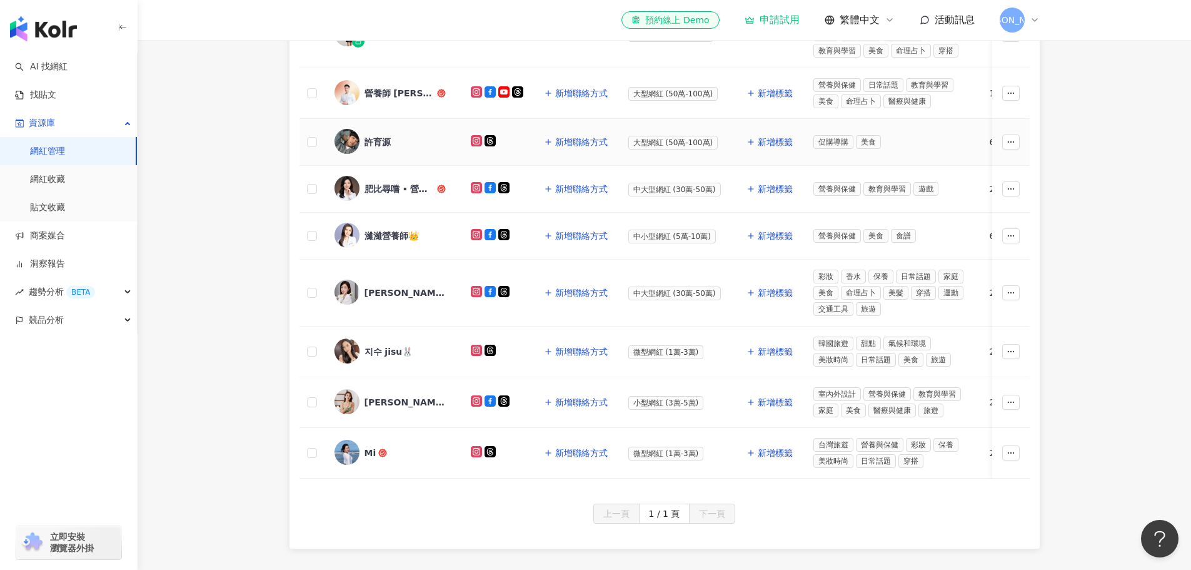
click at [380, 137] on div "許育源" at bounding box center [378, 142] width 26 height 13
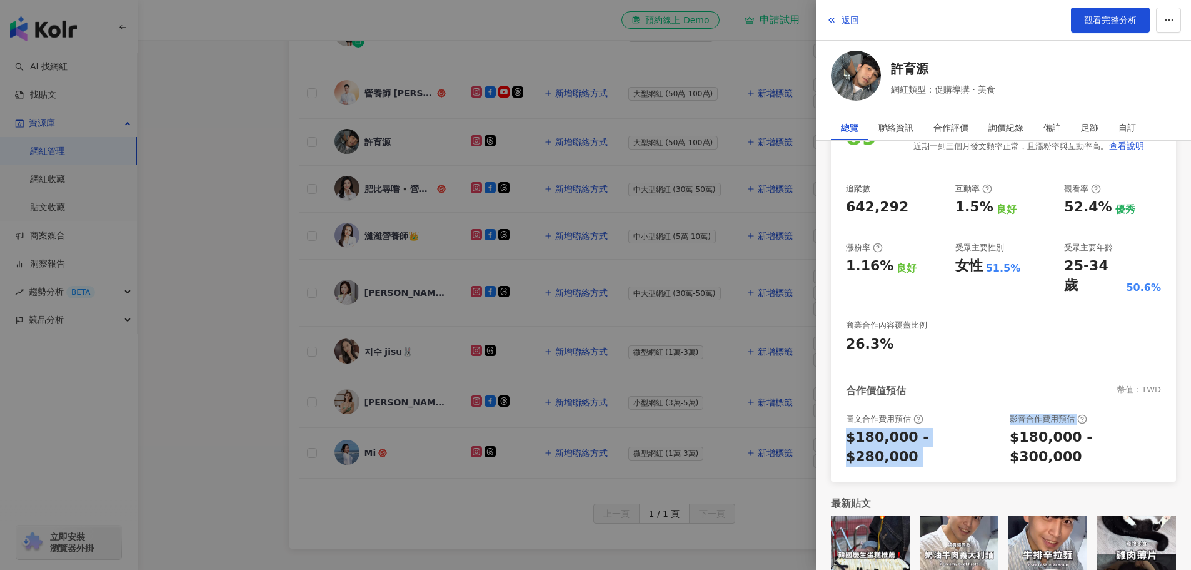
drag, startPoint x: 842, startPoint y: 421, endPoint x: 999, endPoint y: 428, distance: 157.1
click at [999, 428] on div "[PERSON_NAME] | yuyuan_hsu [URL][DOMAIN_NAME] 89 K-Score : 良好 近期一到三個月發文頻率正常，且漲粉…" at bounding box center [1003, 263] width 345 height 435
click at [974, 428] on div "$180,000 - $280,000" at bounding box center [921, 447] width 151 height 39
drag, startPoint x: 976, startPoint y: 416, endPoint x: 848, endPoint y: 413, distance: 128.2
click at [848, 428] on div "$180,000 - $280,000" at bounding box center [921, 447] width 151 height 39
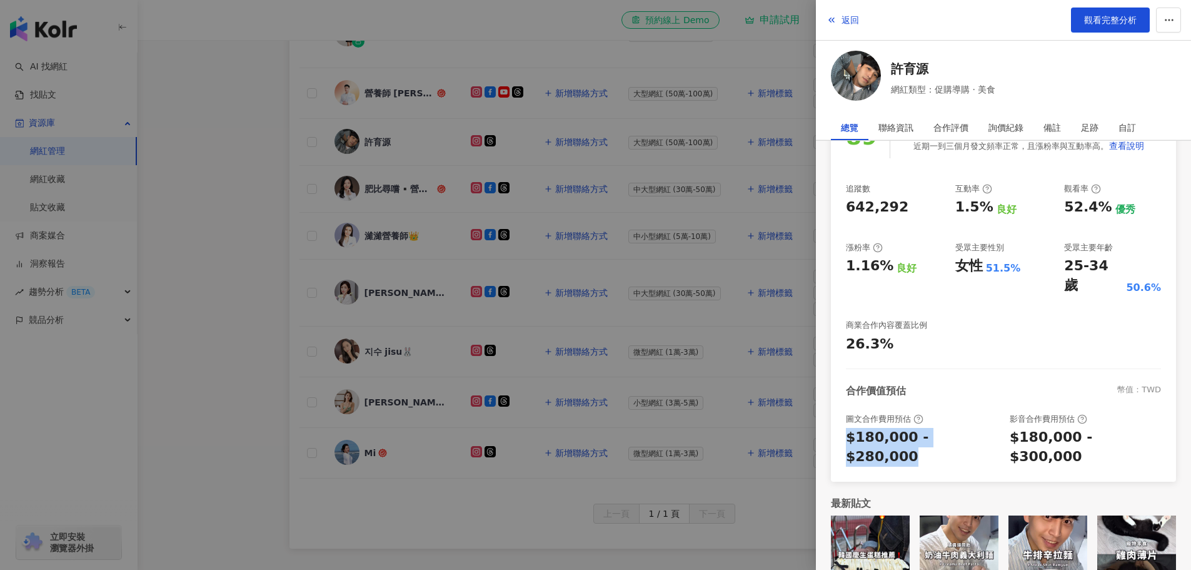
copy div "$180,000 - $280,000"
drag, startPoint x: 1002, startPoint y: 418, endPoint x: 1139, endPoint y: 426, distance: 136.5
click at [1139, 426] on div "圖文合作費用預估 $180,000 - $280,000 影音合作費用預估 $180,000 - $300,000" at bounding box center [1003, 439] width 315 height 53
copy div "$180,000 - $300,000"
click at [623, 341] on div at bounding box center [595, 285] width 1191 height 570
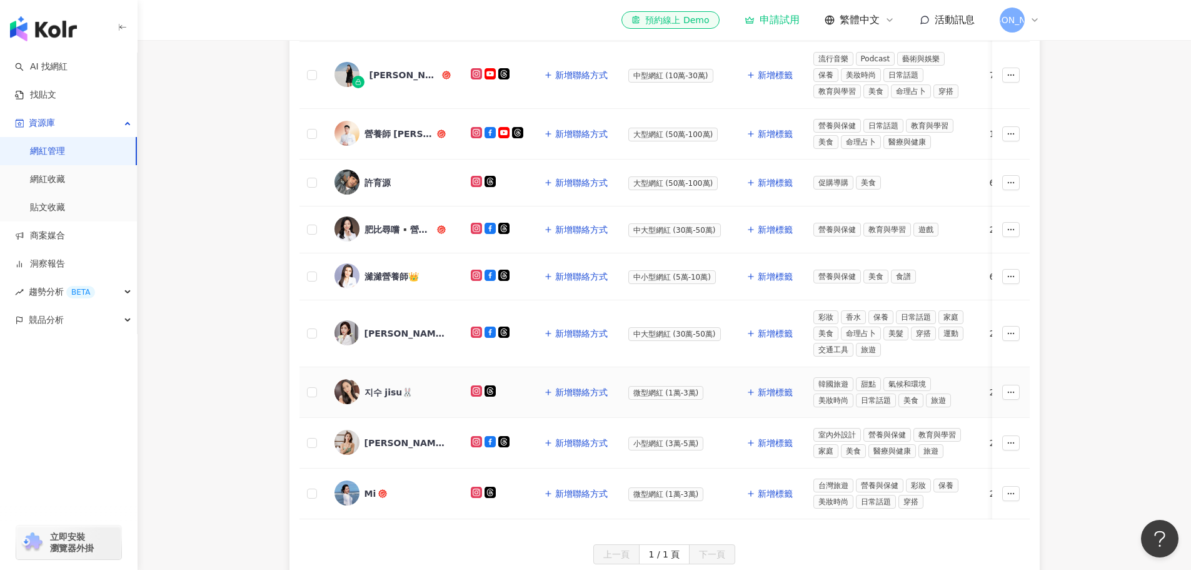
scroll to position [341, 0]
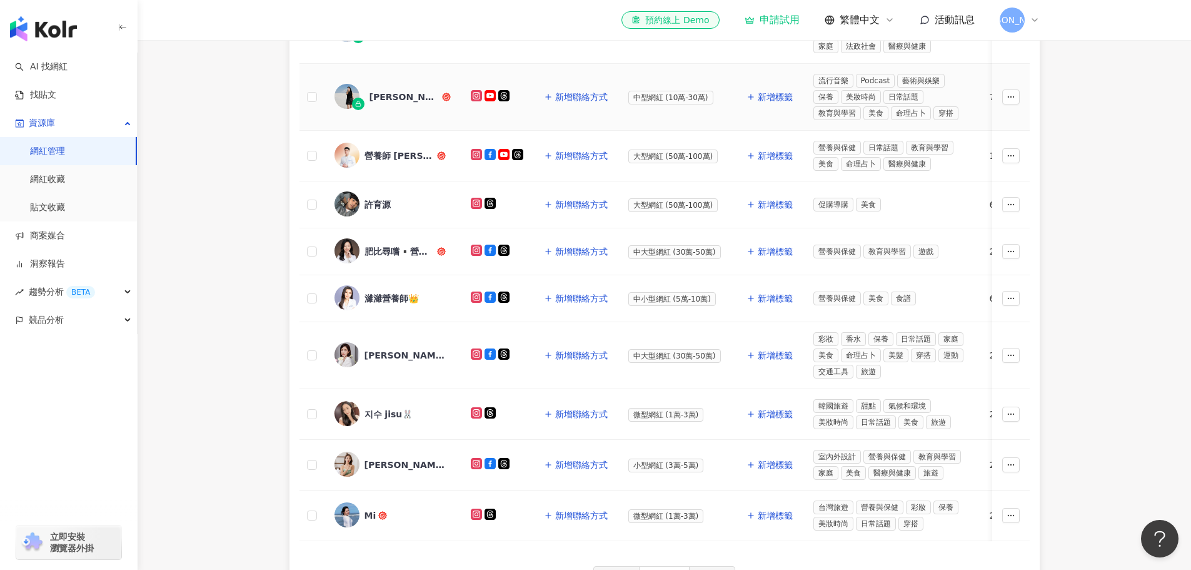
click at [635, 97] on span "中型網紅 (10萬-30萬)" at bounding box center [670, 98] width 85 height 14
click at [414, 99] on div "[PERSON_NAME]" at bounding box center [405, 97] width 70 height 13
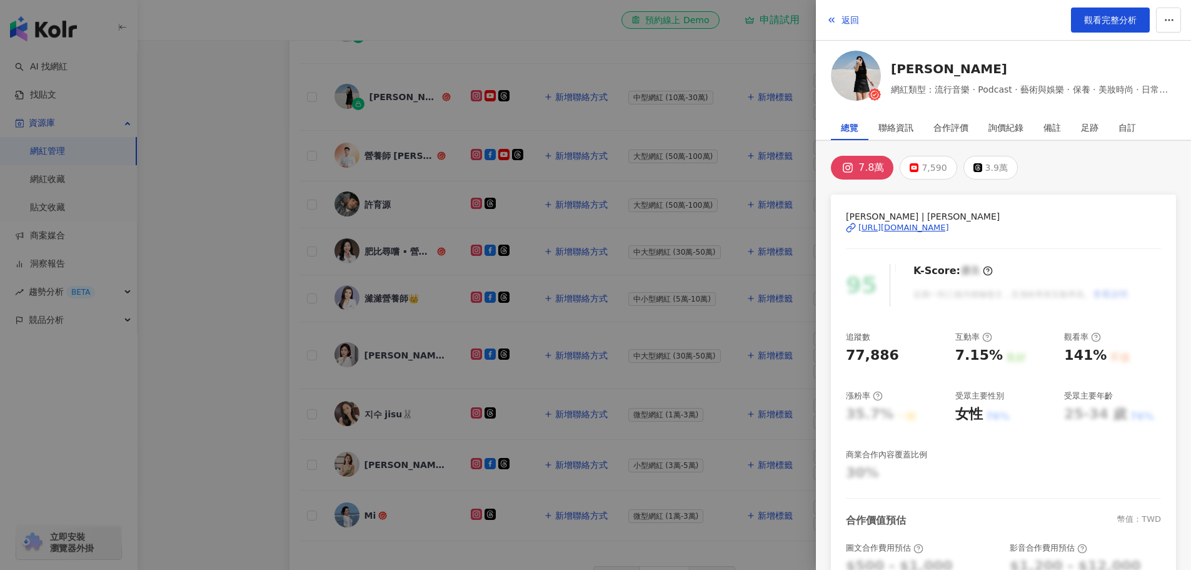
scroll to position [207, 0]
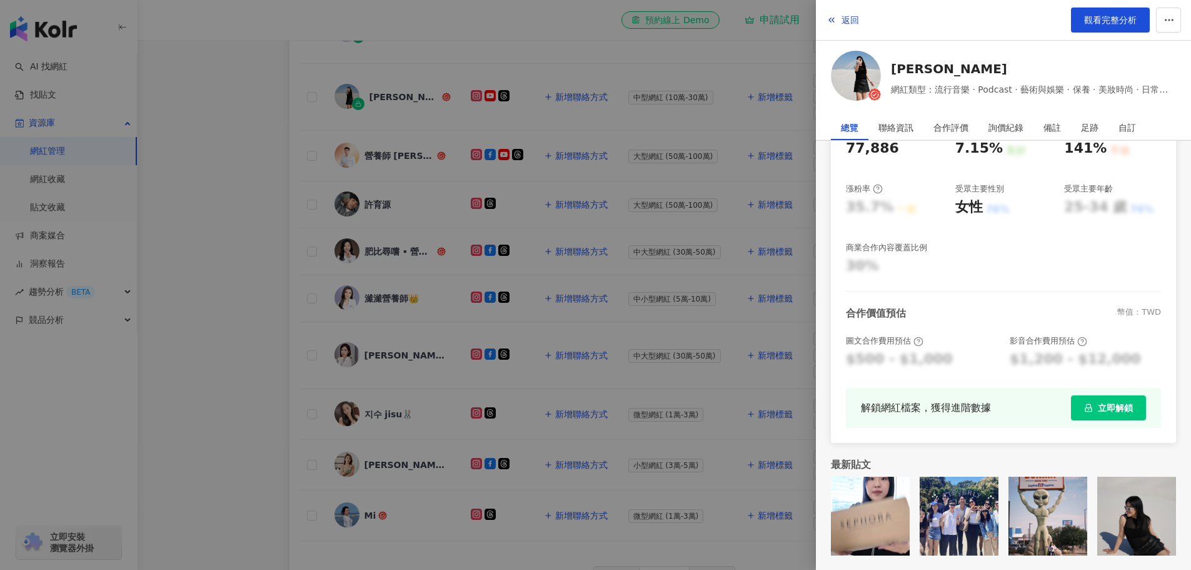
click at [710, 163] on div at bounding box center [595, 285] width 1191 height 570
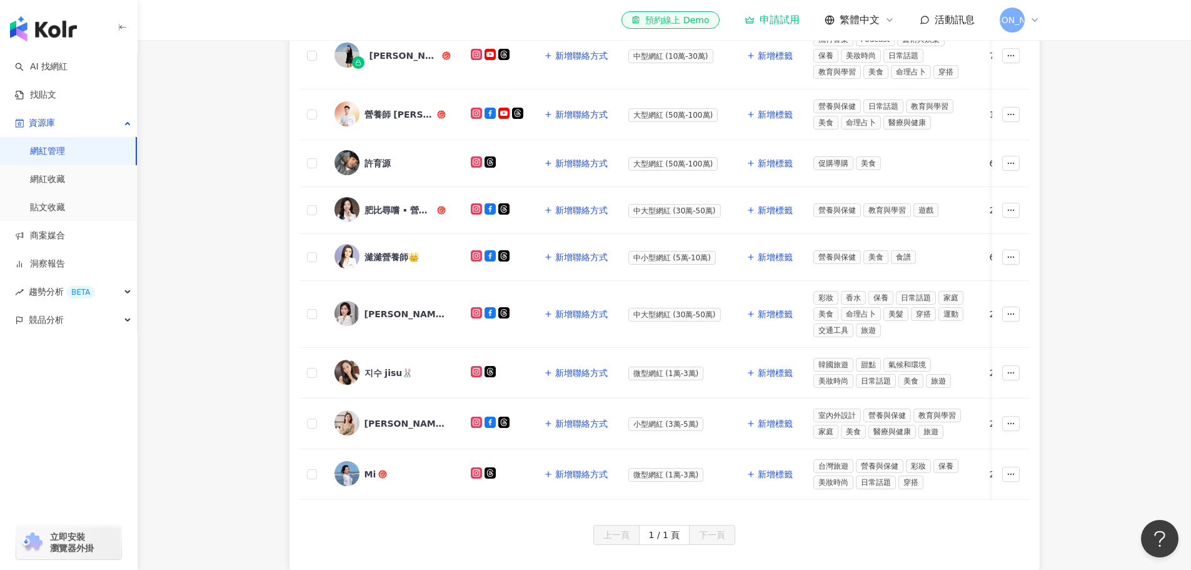
scroll to position [403, 0]
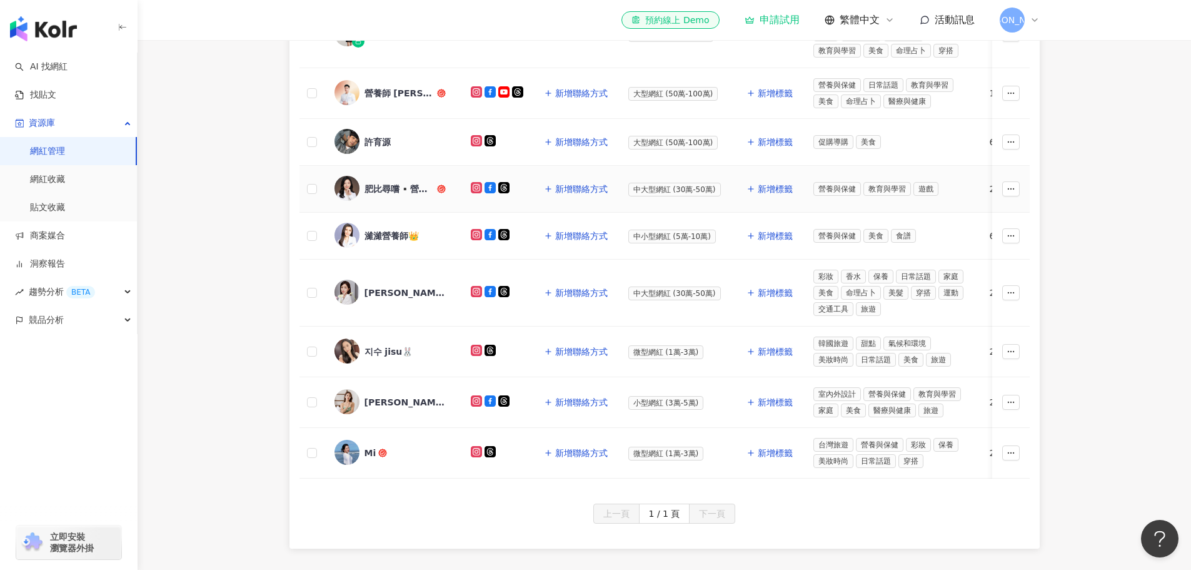
click at [403, 189] on div "肥比尋嚐▪️營養美食英文▫️非比尋常" at bounding box center [400, 189] width 70 height 13
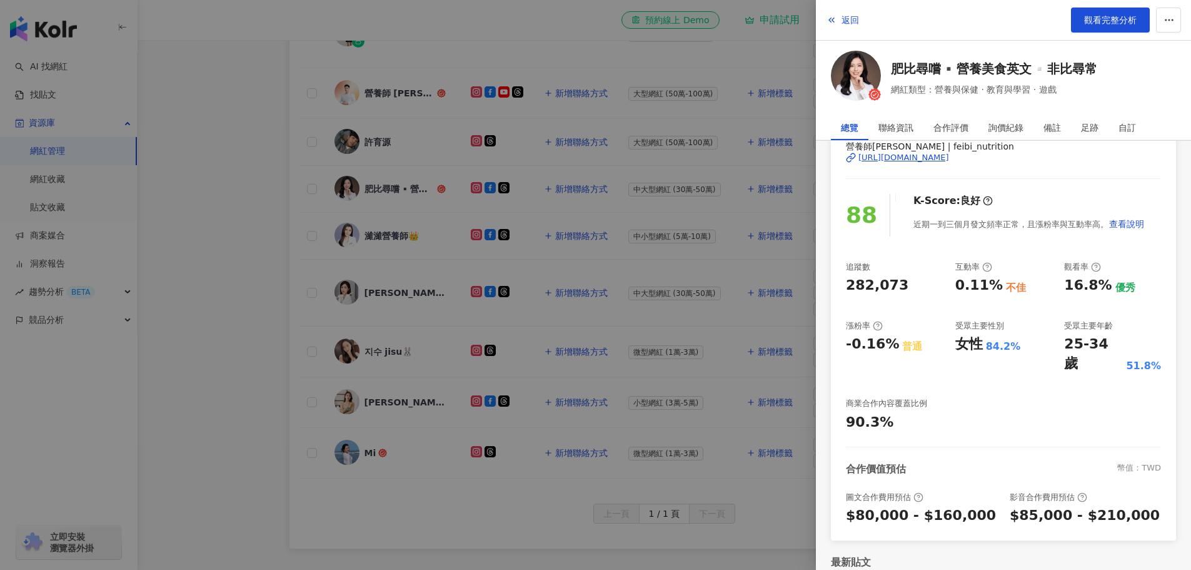
scroll to position [148, 0]
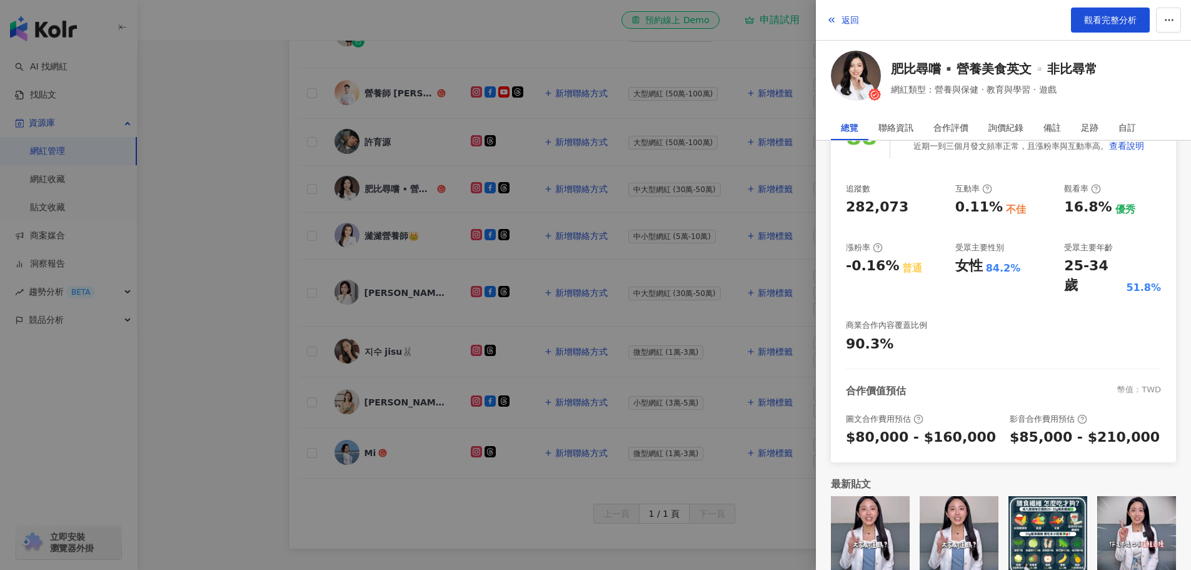
click at [648, 282] on div at bounding box center [595, 285] width 1191 height 570
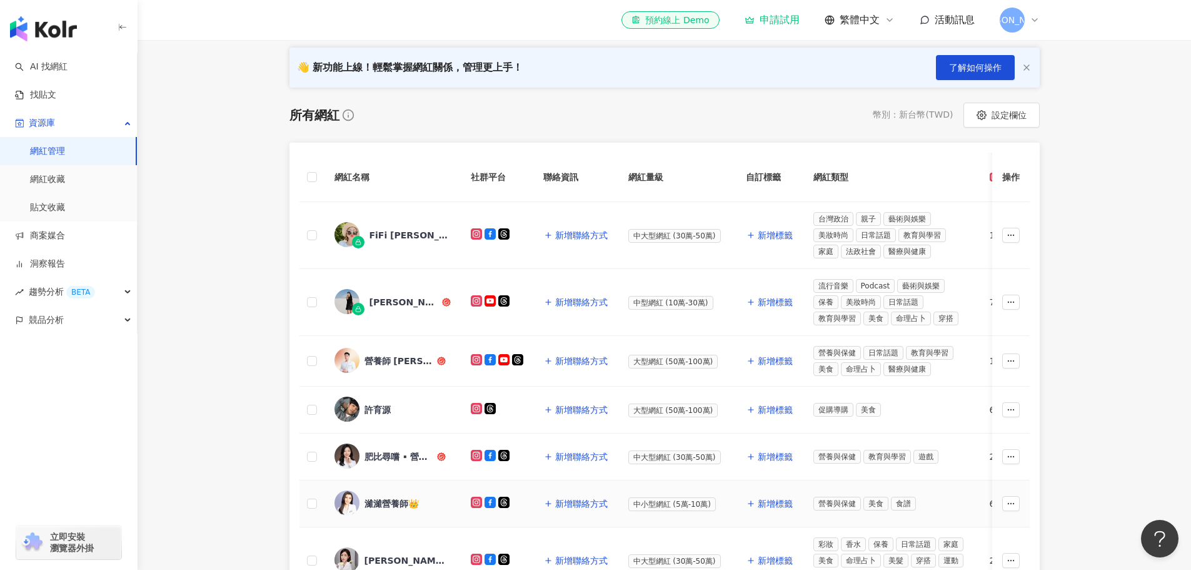
scroll to position [341, 0]
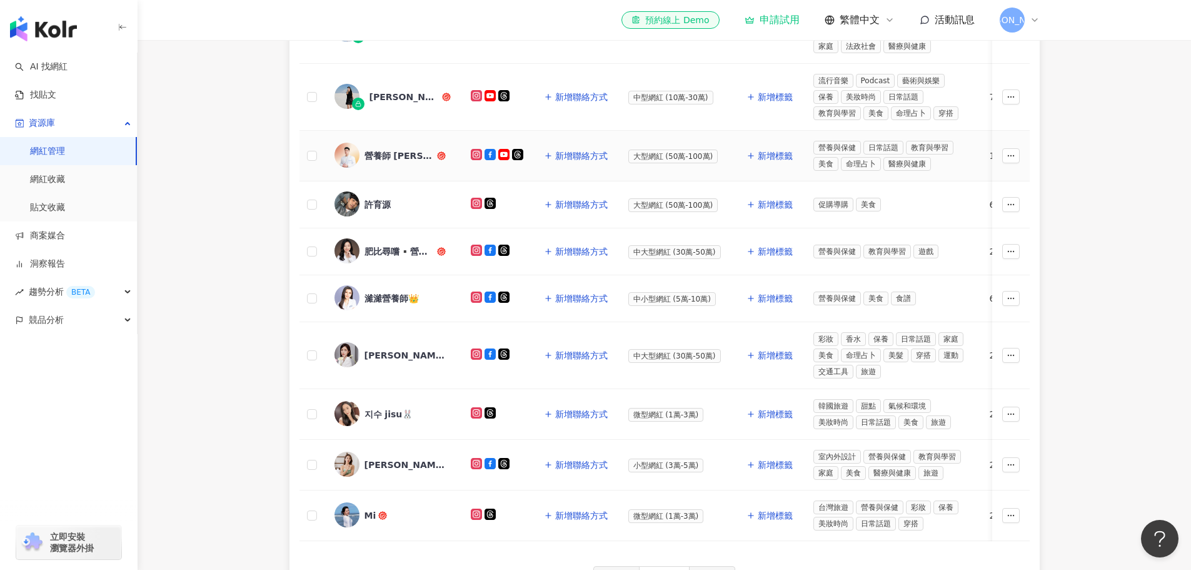
click at [396, 158] on div "營養師 [PERSON_NAME]" at bounding box center [400, 155] width 70 height 13
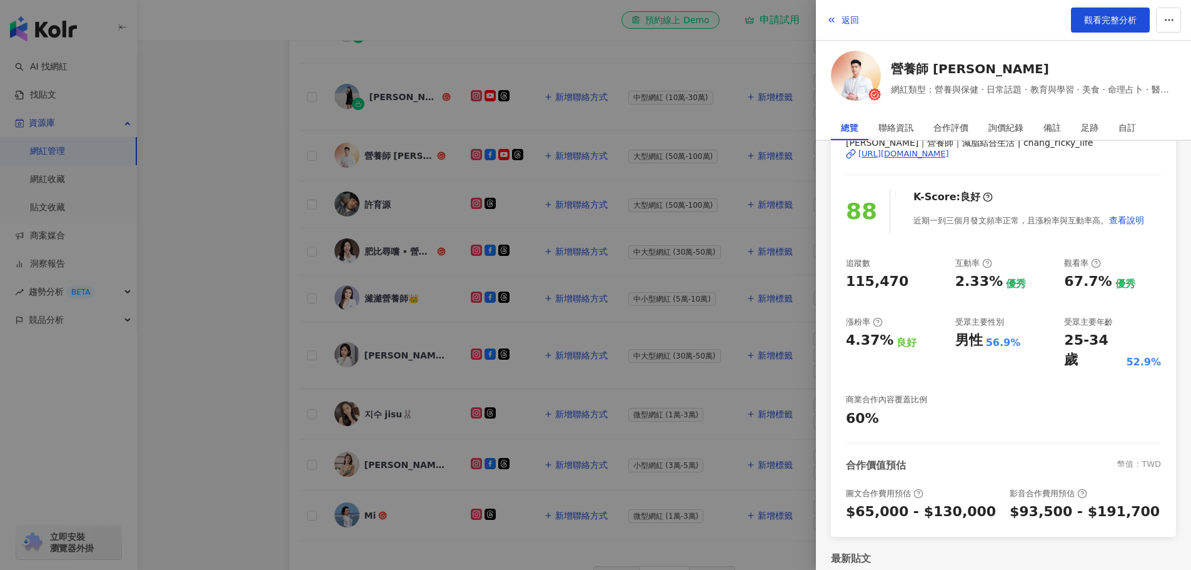
scroll to position [148, 0]
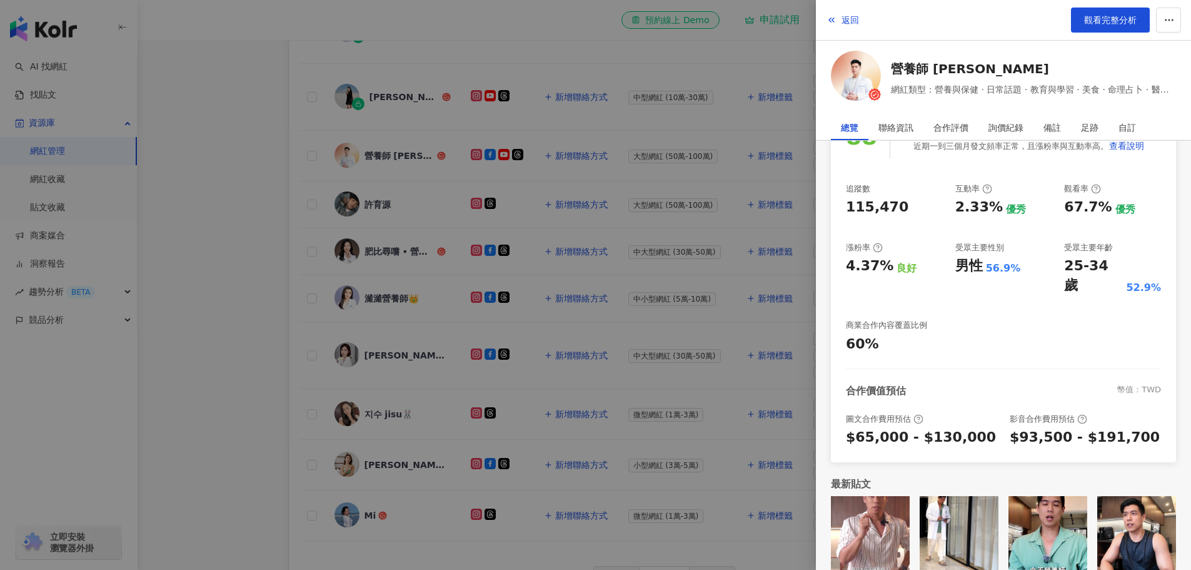
click at [740, 347] on div at bounding box center [595, 285] width 1191 height 570
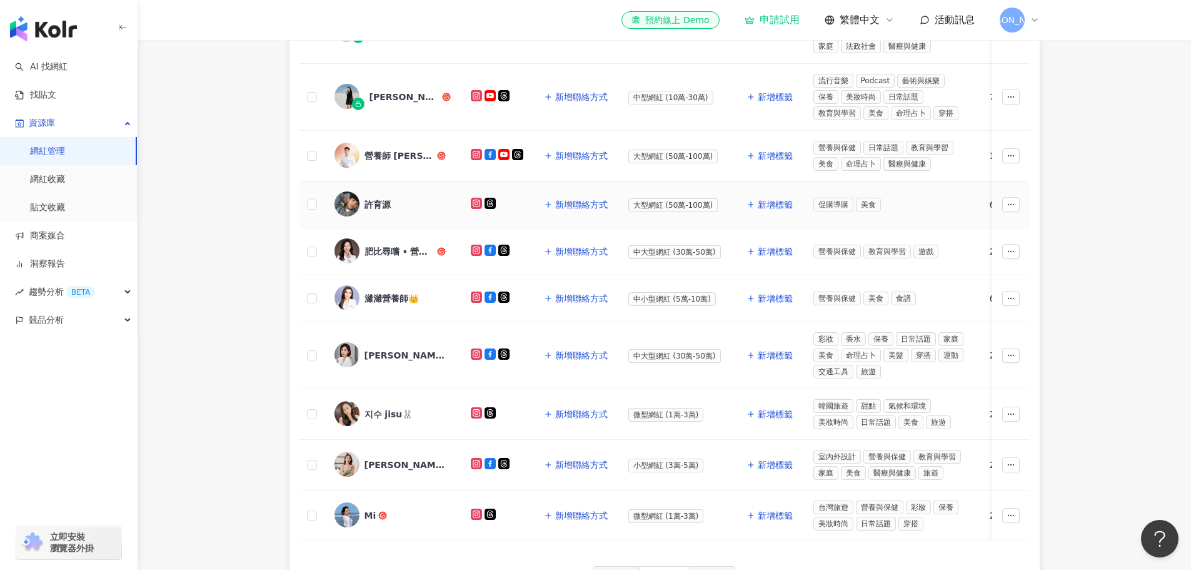
click at [369, 211] on div "許育源" at bounding box center [392, 204] width 116 height 26
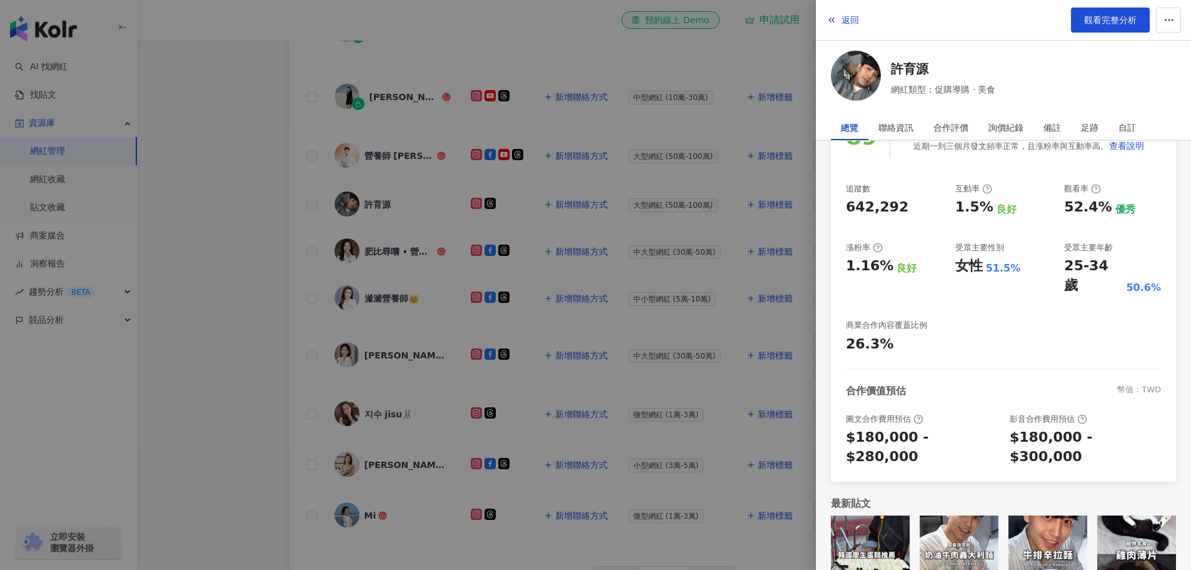
click at [552, 228] on div at bounding box center [595, 285] width 1191 height 570
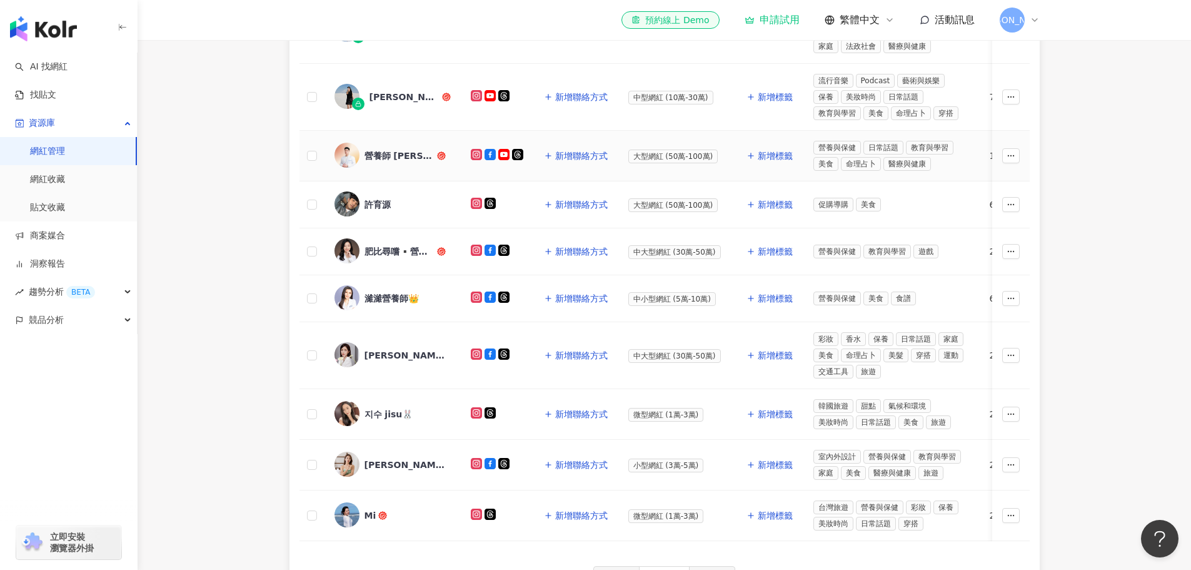
click at [402, 151] on div "營養師 [PERSON_NAME]" at bounding box center [400, 155] width 70 height 13
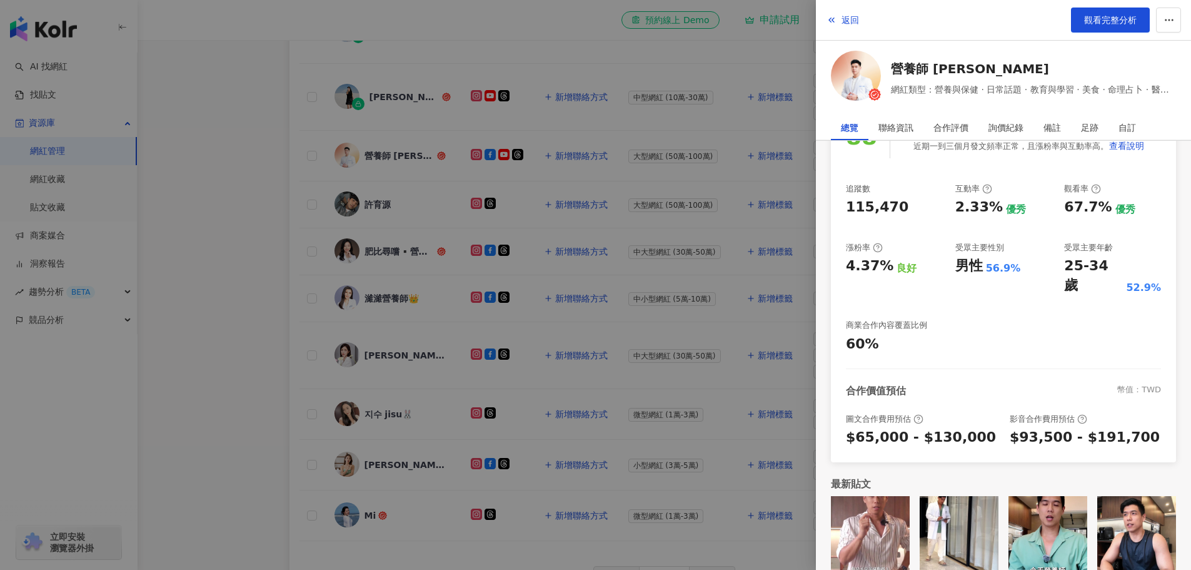
click at [626, 406] on div at bounding box center [595, 285] width 1191 height 570
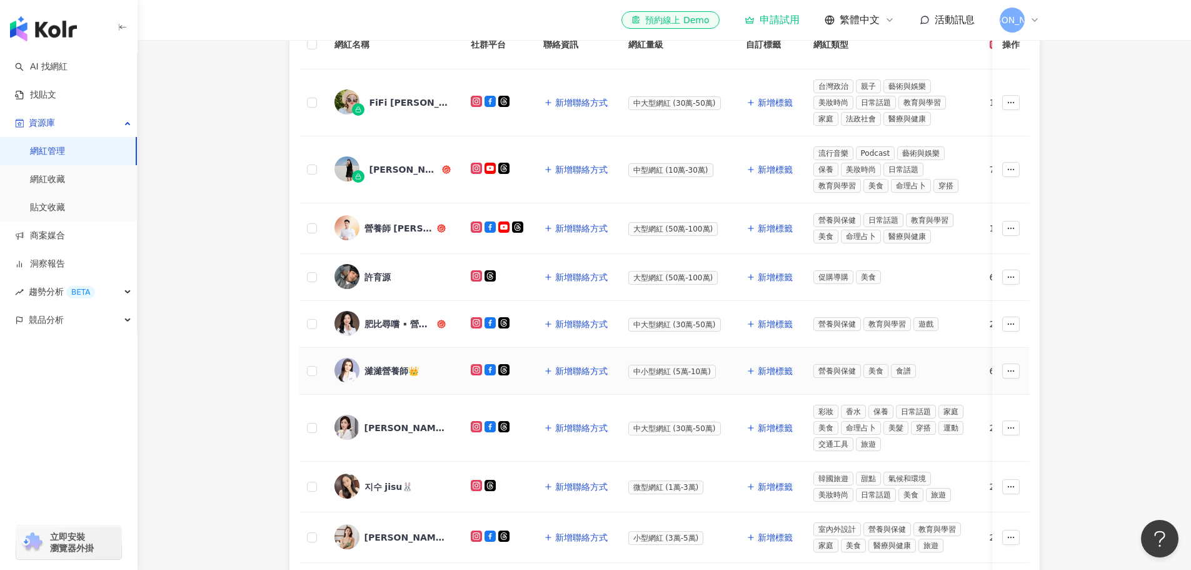
scroll to position [278, 0]
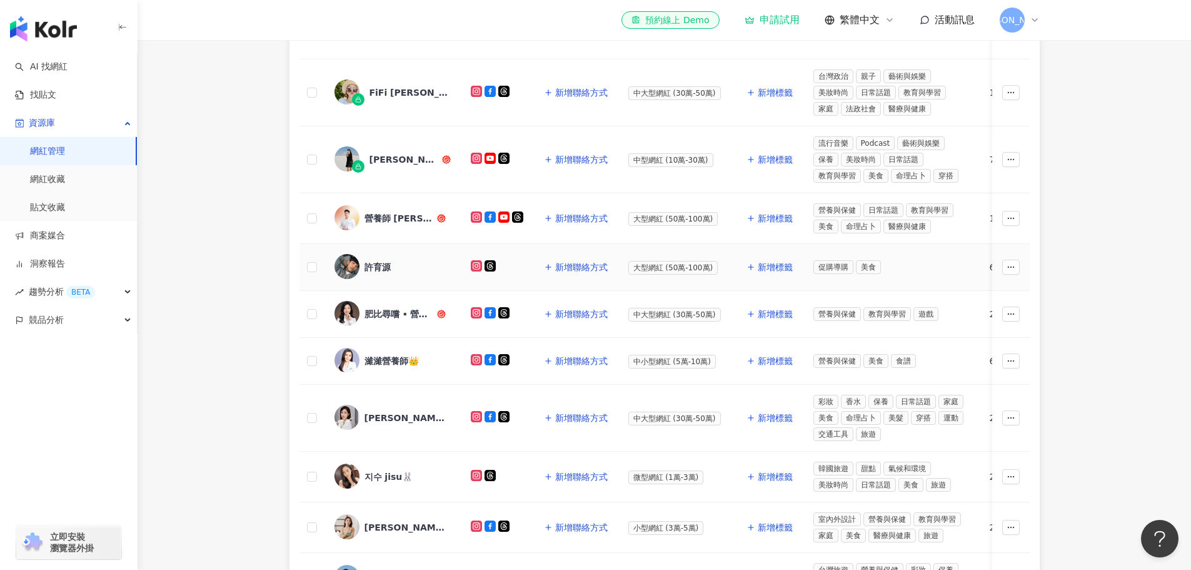
click at [373, 265] on div "許育源" at bounding box center [378, 267] width 26 height 13
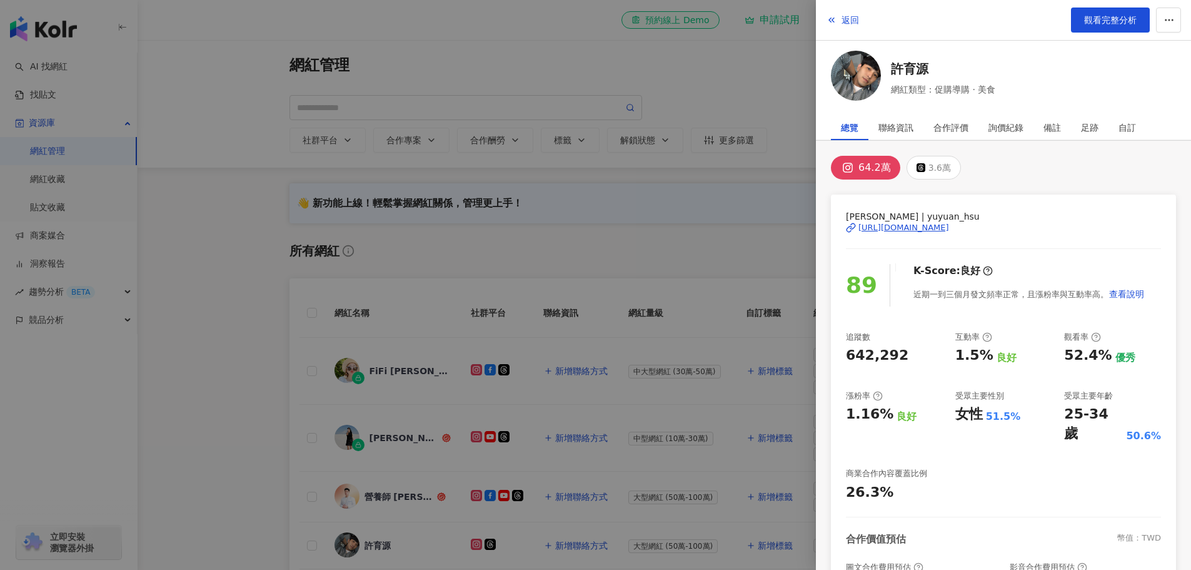
scroll to position [148, 0]
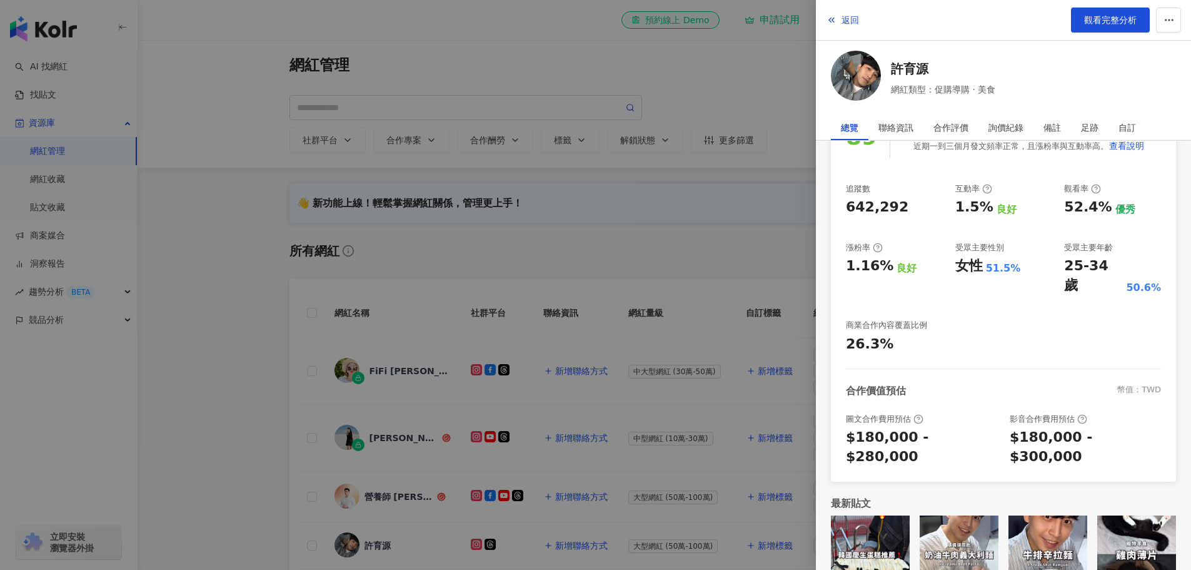
click at [707, 416] on div at bounding box center [595, 285] width 1191 height 570
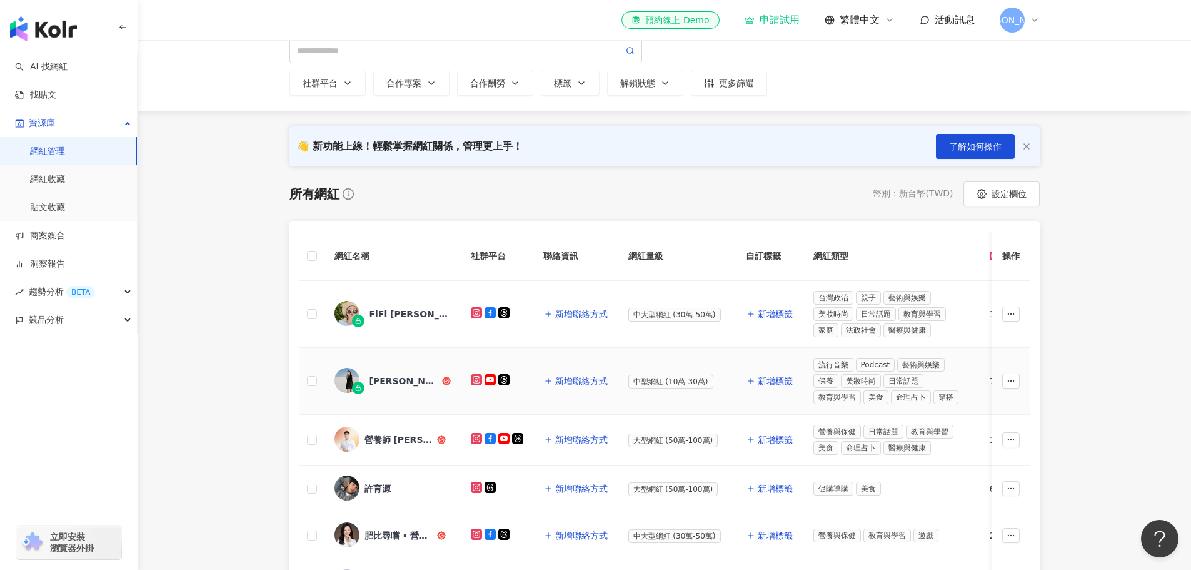
scroll to position [125, 0]
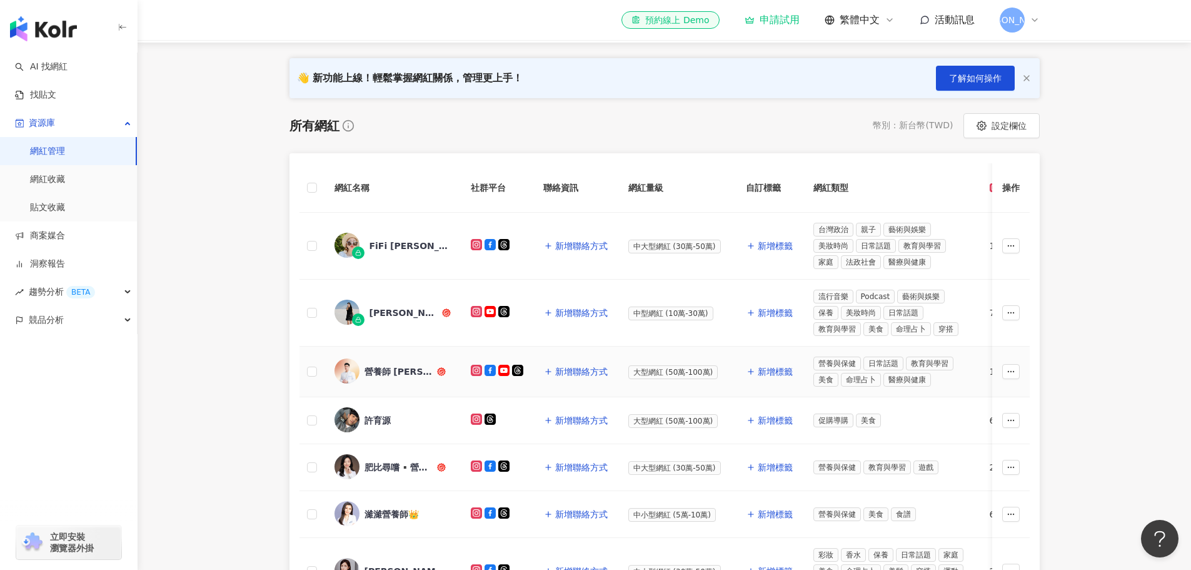
click at [401, 375] on div "營養師 [PERSON_NAME]" at bounding box center [400, 371] width 70 height 13
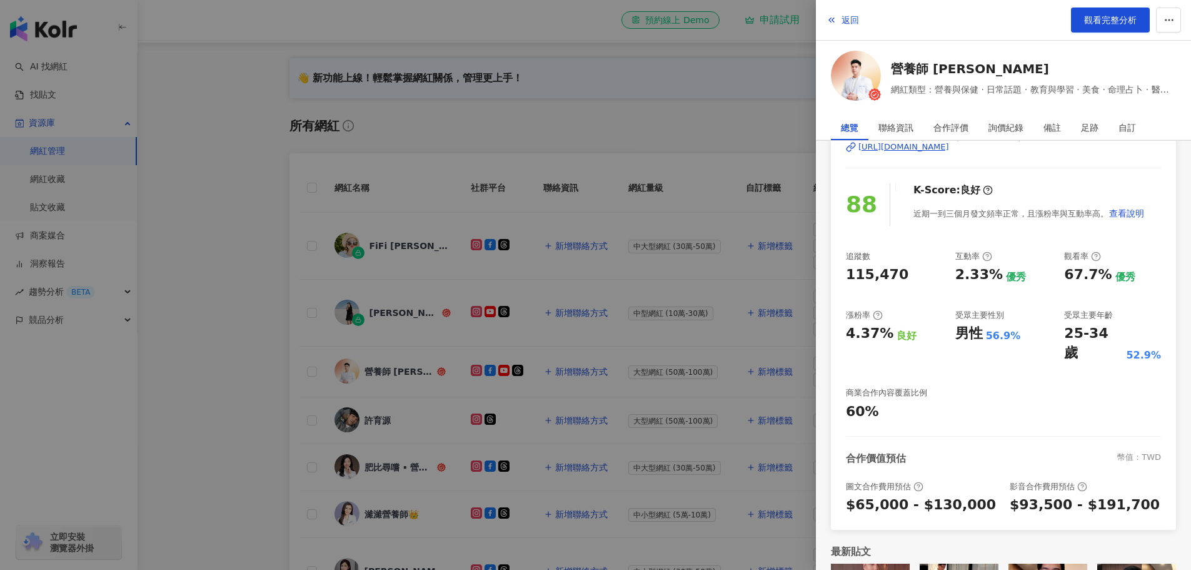
scroll to position [148, 0]
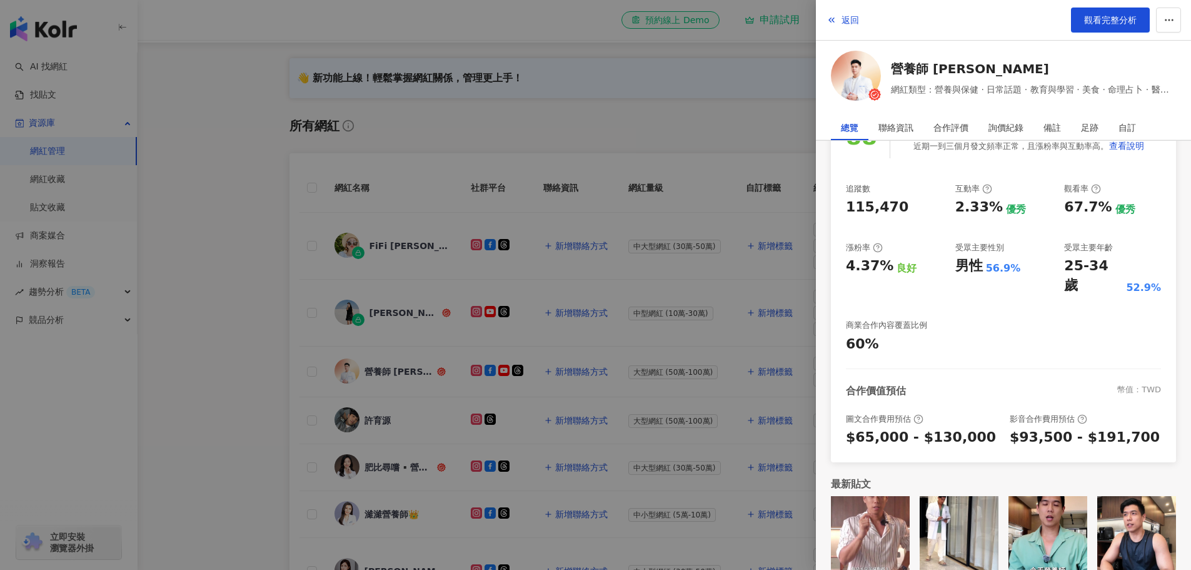
click at [625, 383] on div at bounding box center [595, 285] width 1191 height 570
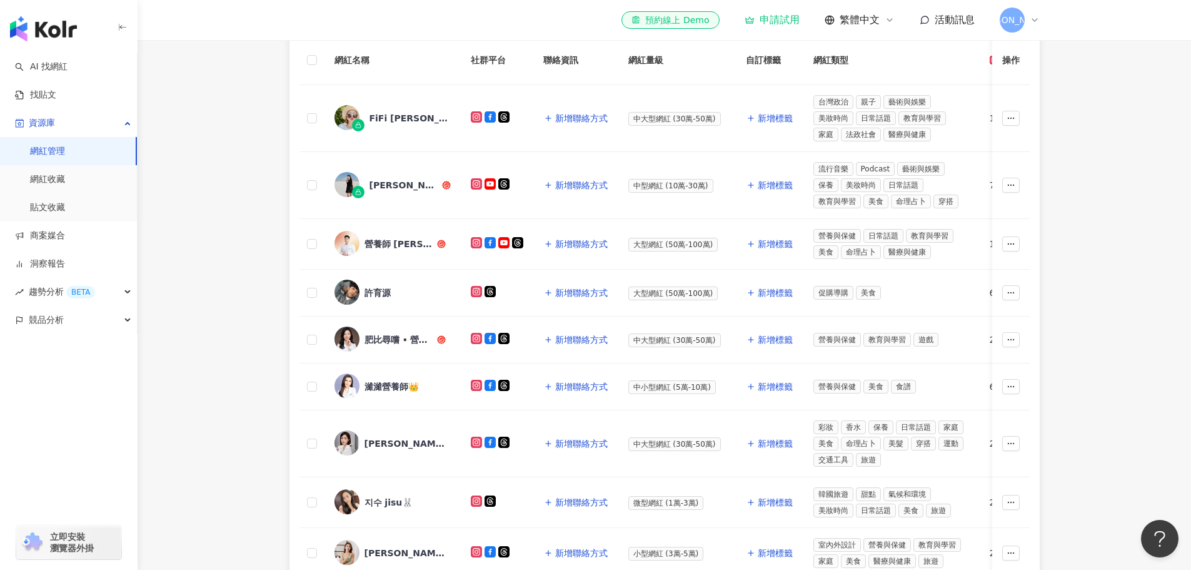
scroll to position [500, 0]
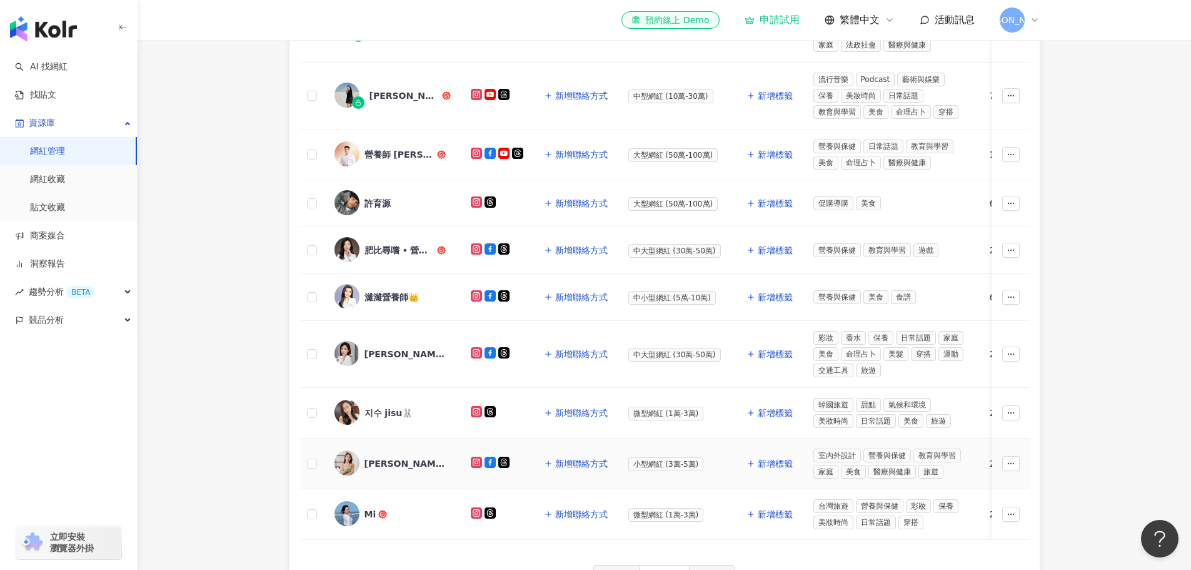
scroll to position [341, 0]
click at [408, 146] on div "營養師 [PERSON_NAME]" at bounding box center [392, 156] width 116 height 26
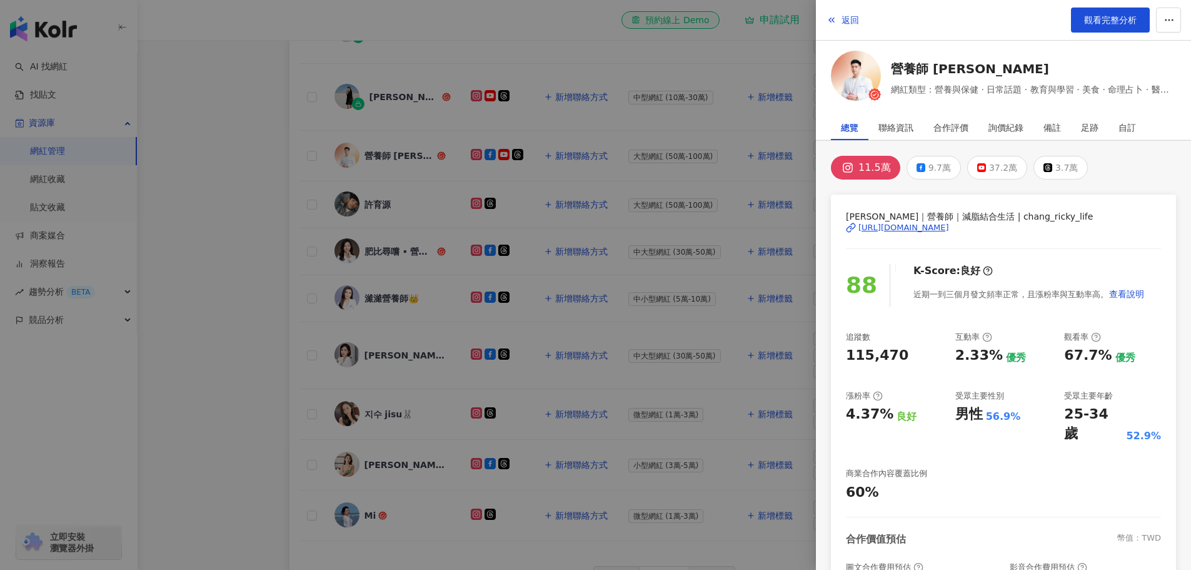
scroll to position [148, 0]
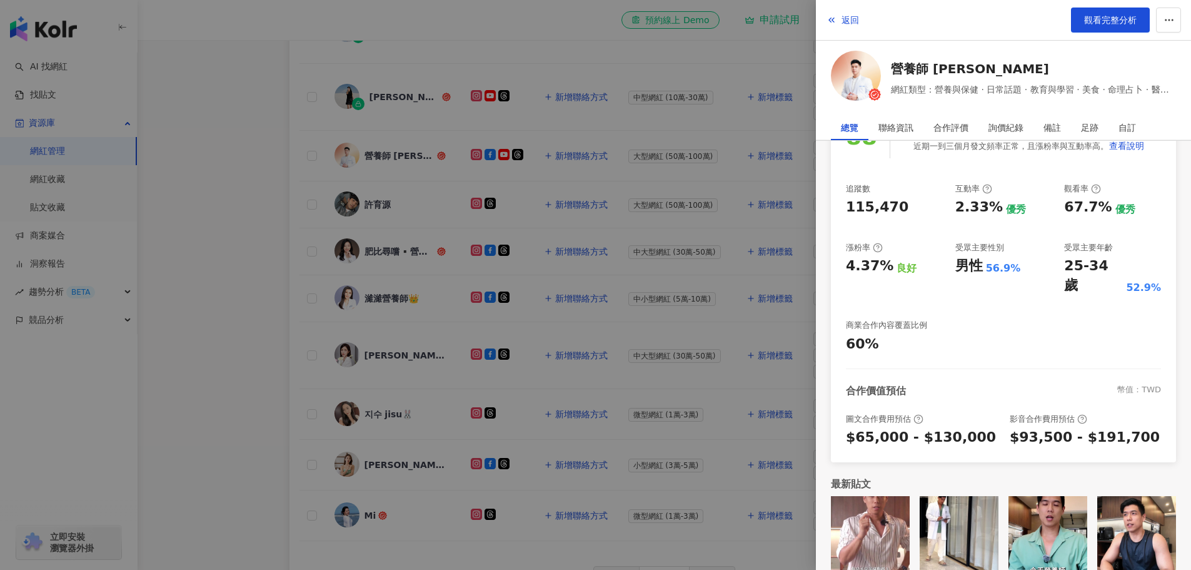
click at [360, 317] on div at bounding box center [595, 285] width 1191 height 570
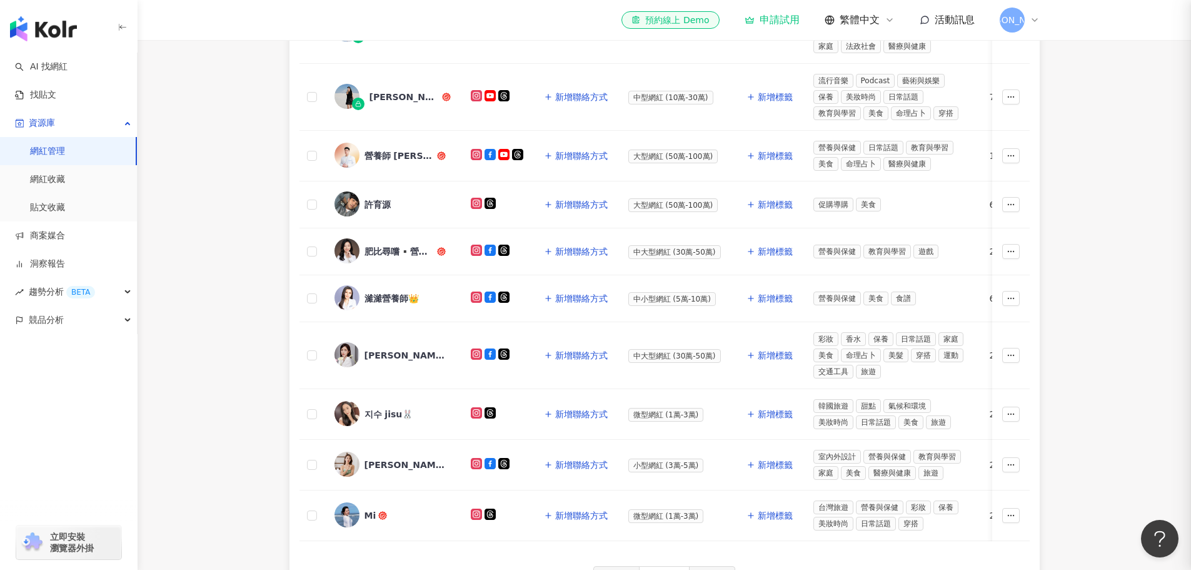
click at [429, 294] on div at bounding box center [595, 285] width 1191 height 570
click at [384, 204] on div "許育源" at bounding box center [378, 204] width 26 height 13
